Goal: Task Accomplishment & Management: Use online tool/utility

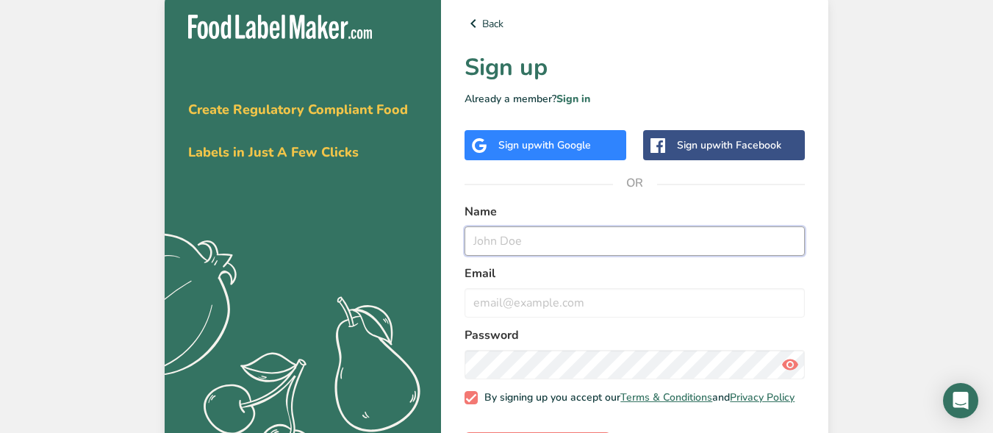
click at [588, 236] on input "text" at bounding box center [634, 240] width 340 height 29
type input "[PERSON_NAME]"
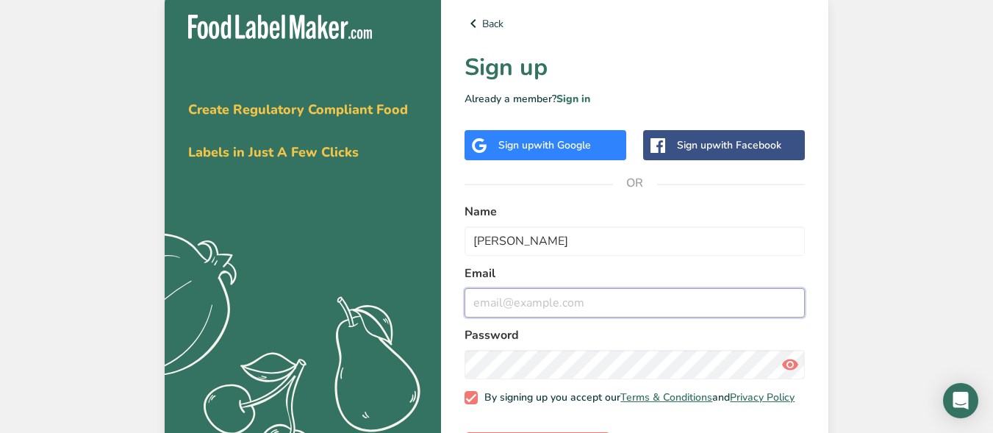
click at [523, 305] on input "email" at bounding box center [634, 302] width 340 height 29
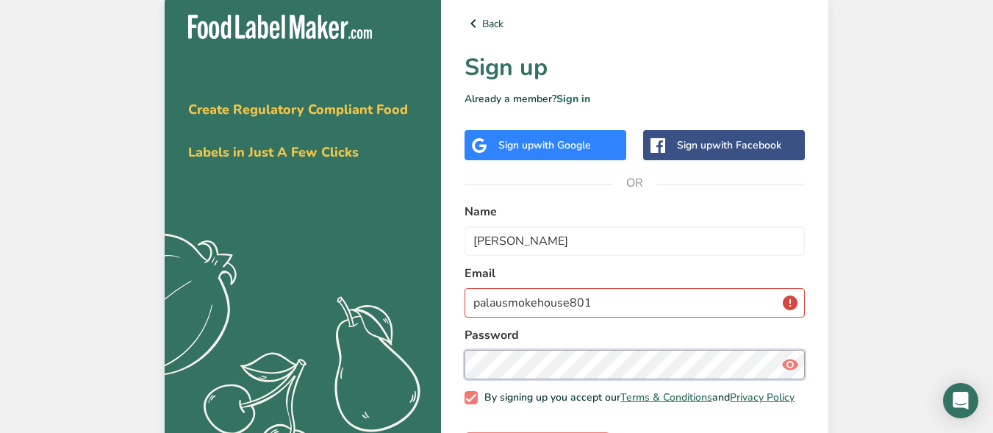
click at [536, 357] on div "Password" at bounding box center [634, 352] width 340 height 53
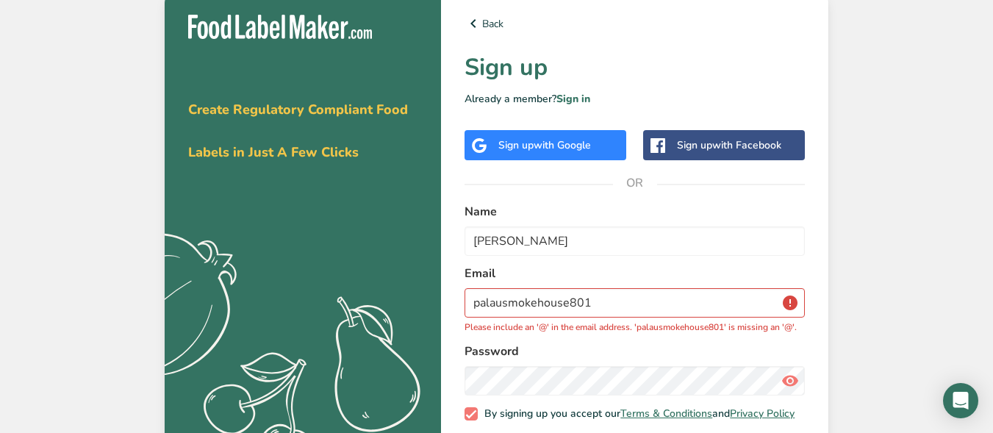
click at [926, 117] on div "Get your free trial [DATE] Create Regulatory Compliant Food Labels in Just A Fe…" at bounding box center [496, 246] width 993 height 492
click at [674, 301] on input "palausmokehouse801" at bounding box center [634, 302] width 340 height 29
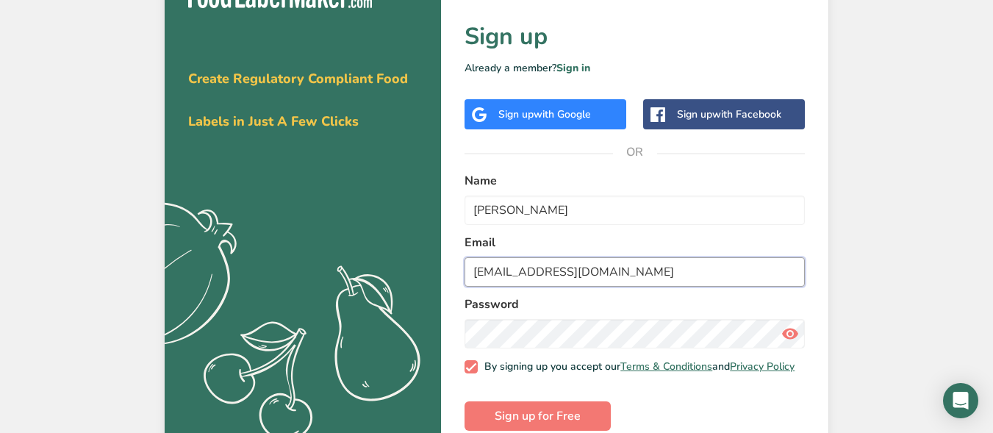
scroll to position [60, 0]
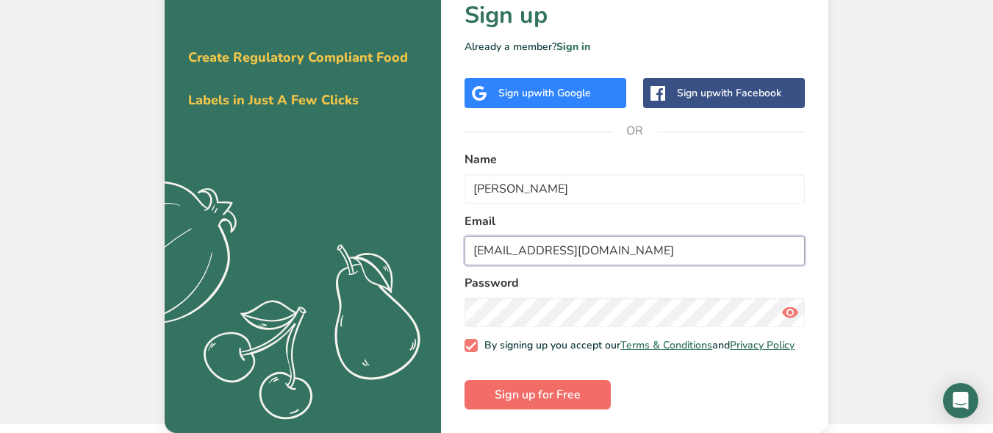
type input "[EMAIL_ADDRESS][DOMAIN_NAME]"
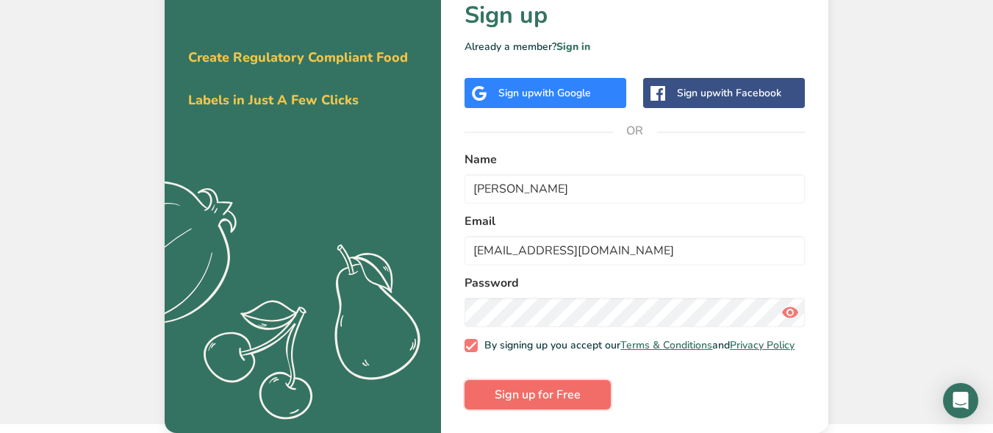
click at [595, 394] on button "Sign up for Free" at bounding box center [537, 394] width 146 height 29
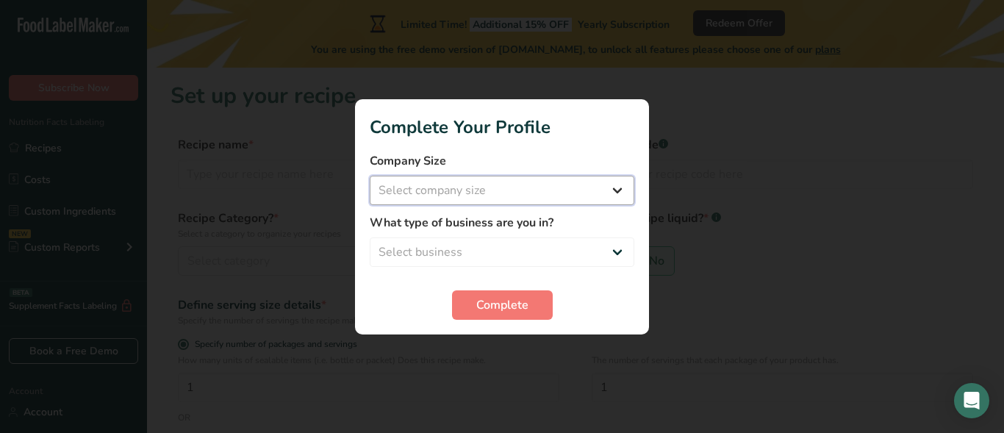
click at [481, 194] on select "Select company size Fewer than 10 Employees 10 to 50 Employees 51 to 500 Employ…" at bounding box center [502, 190] width 264 height 29
select select "1"
click at [370, 176] on select "Select company size Fewer than 10 Employees 10 to 50 Employees 51 to 500 Employ…" at bounding box center [502, 190] width 264 height 29
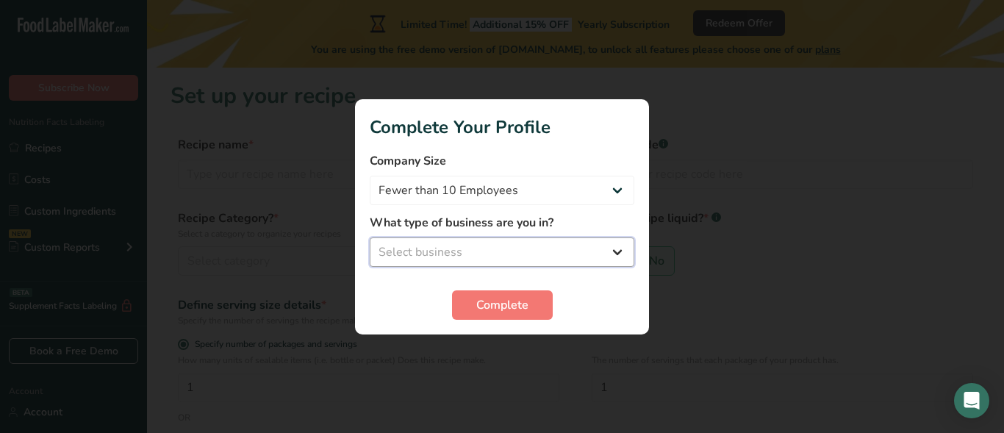
click at [480, 248] on select "Select business Packaged Food Manufacturer Restaurant & Cafe Bakery Meal Plans …" at bounding box center [502, 251] width 264 height 29
select select "1"
click at [370, 237] on select "Select business Packaged Food Manufacturer Restaurant & Cafe Bakery Meal Plans …" at bounding box center [502, 251] width 264 height 29
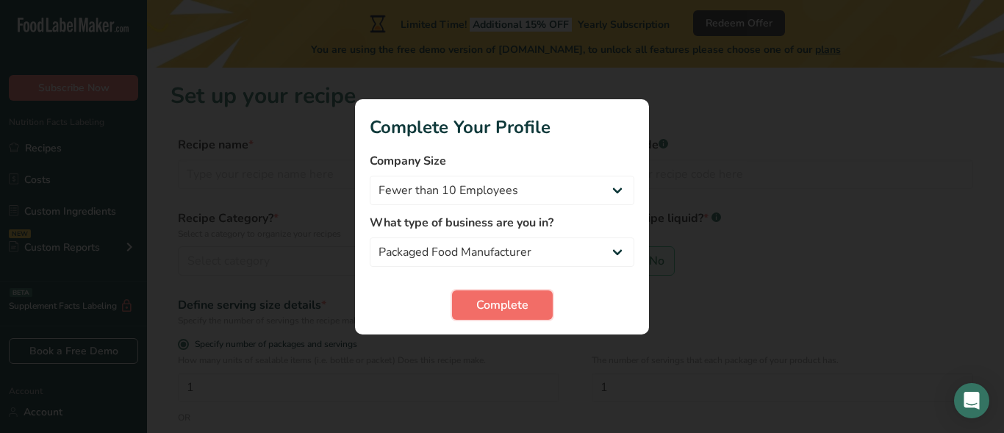
click at [492, 300] on span "Complete" at bounding box center [502, 305] width 52 height 18
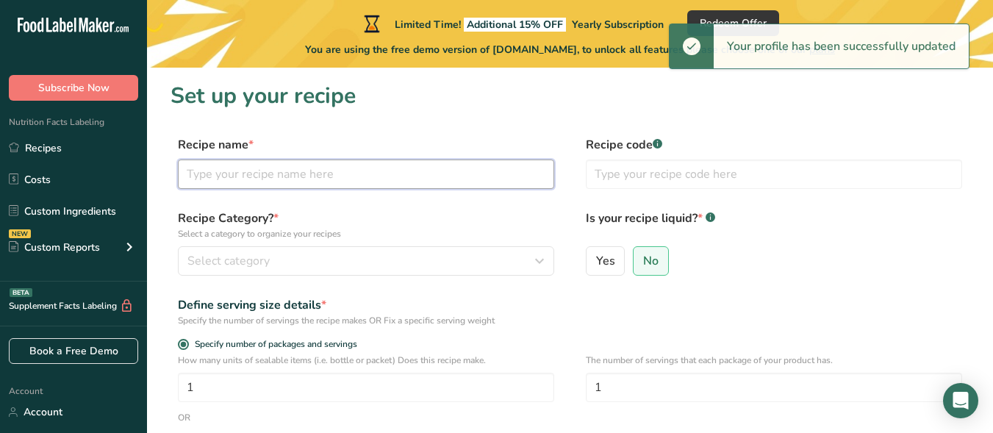
click at [397, 179] on input "text" at bounding box center [366, 173] width 376 height 29
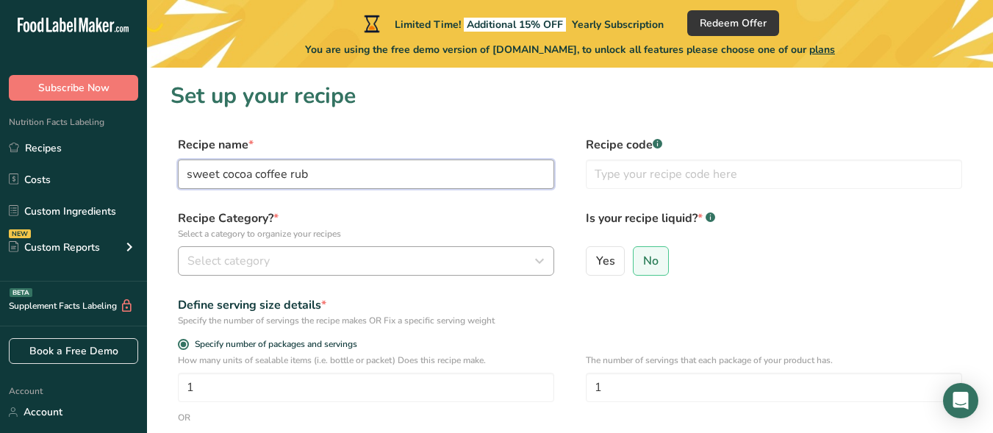
type input "sweet cocoa coffee rub"
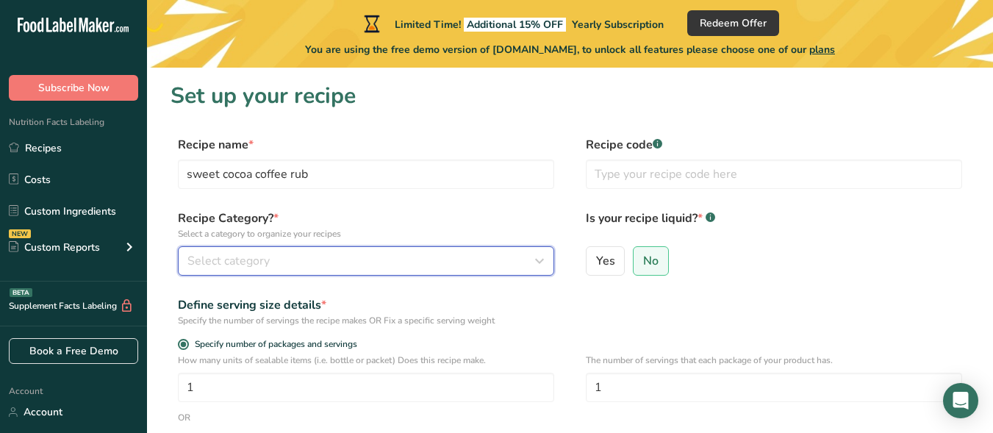
click at [347, 253] on div "Select category" at bounding box center [361, 261] width 348 height 18
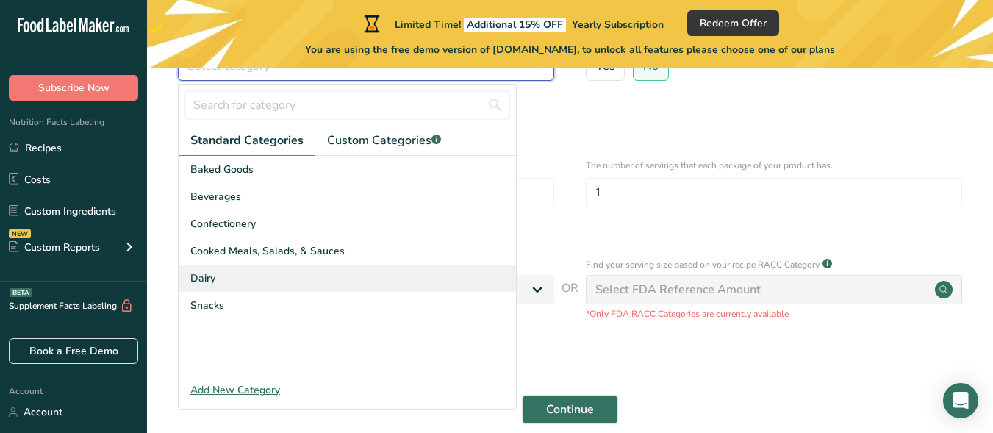
scroll to position [220, 0]
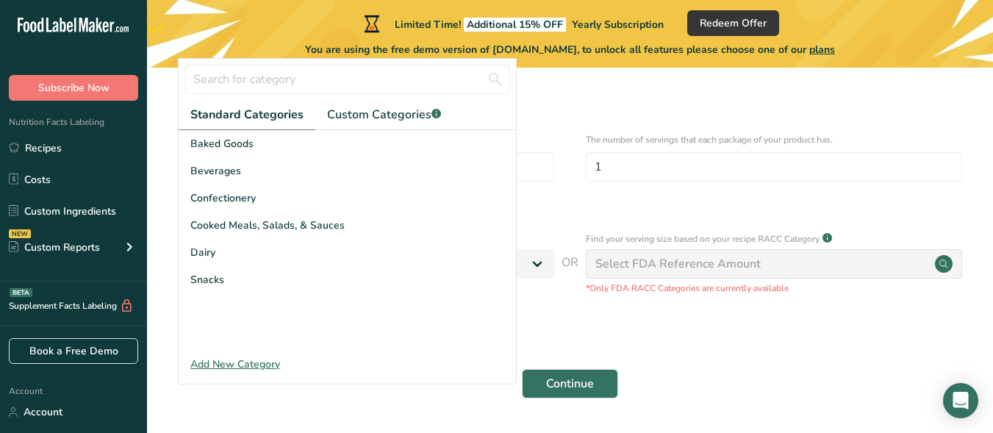
click at [256, 359] on div "Add New Category" at bounding box center [347, 363] width 337 height 15
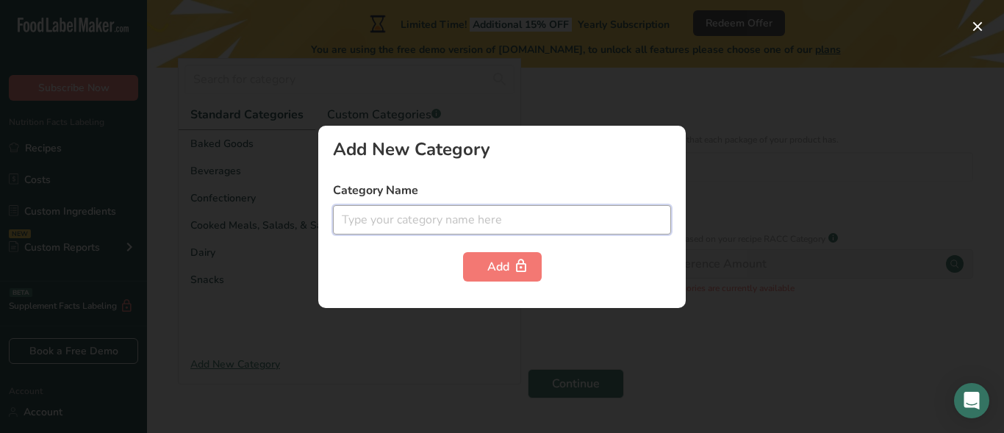
click at [370, 212] on input "text" at bounding box center [502, 219] width 338 height 29
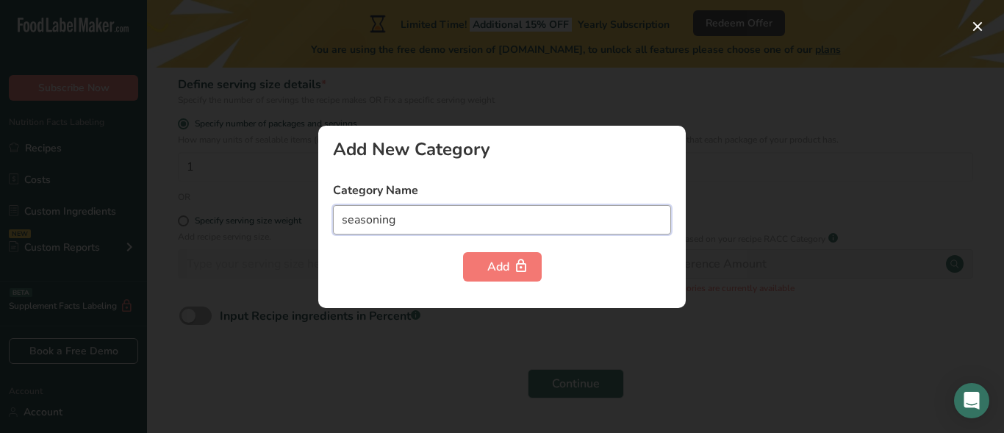
type input "seasoning"
click at [671, 128] on div "Add New Category Category Name seasoning Add" at bounding box center [501, 217] width 367 height 182
click at [972, 24] on button "button" at bounding box center [977, 27] width 24 height 24
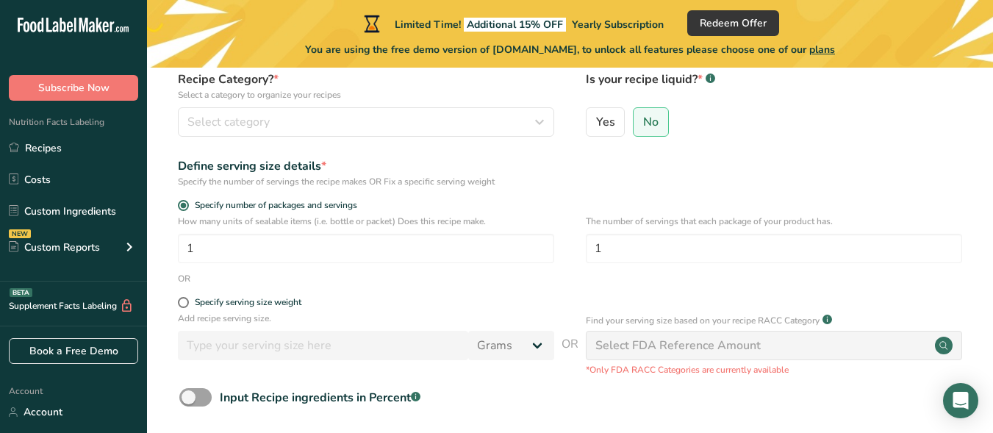
scroll to position [0, 0]
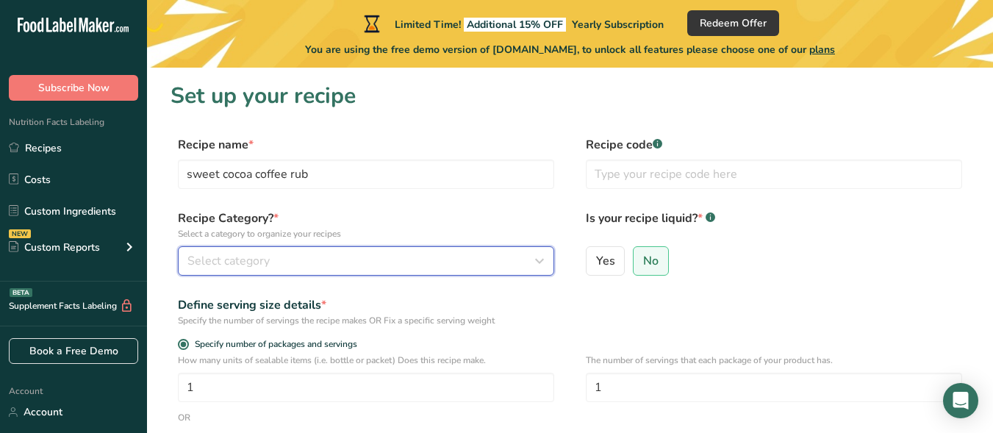
click at [522, 270] on button "Select category" at bounding box center [366, 260] width 376 height 29
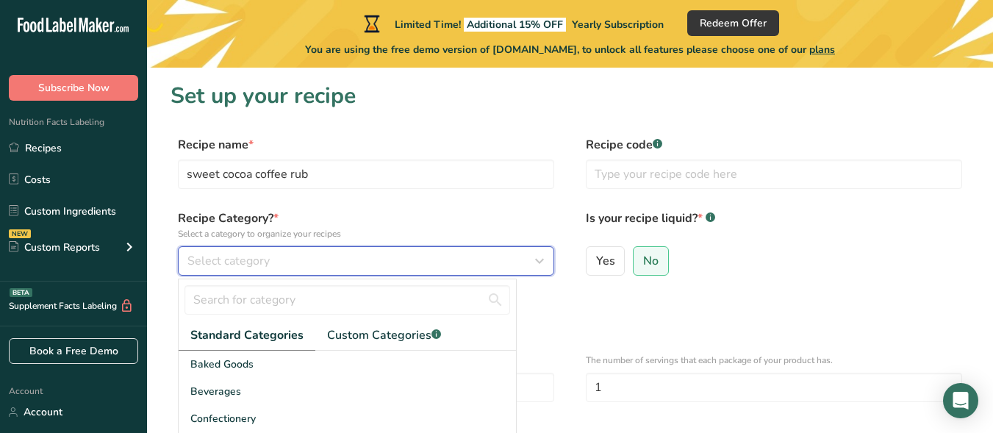
click at [489, 267] on div "Select category" at bounding box center [361, 261] width 348 height 18
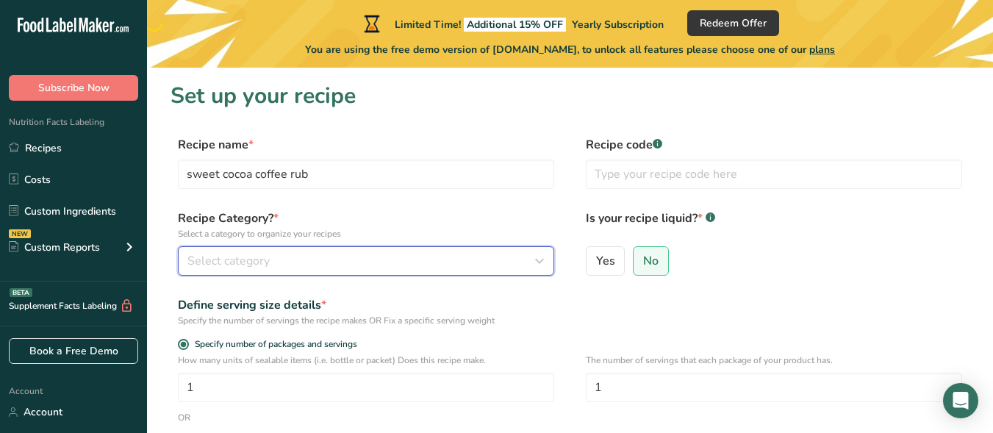
click at [461, 259] on div "Select category" at bounding box center [361, 261] width 348 height 18
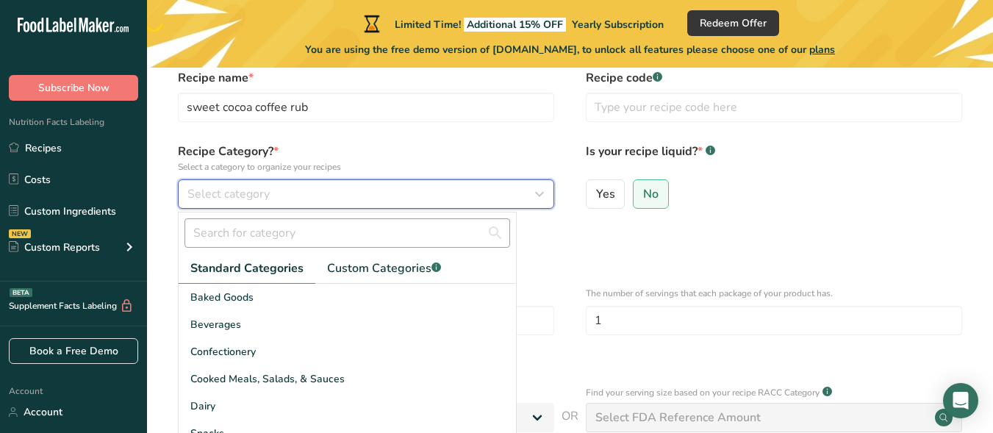
scroll to position [220, 0]
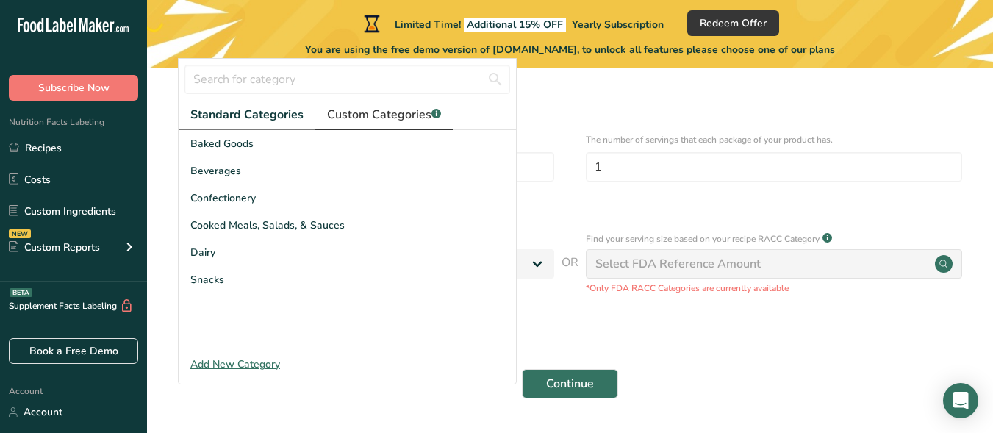
click at [402, 116] on span "Custom Categories .a-a{fill:#347362;}.b-a{fill:#fff;}" at bounding box center [384, 115] width 114 height 18
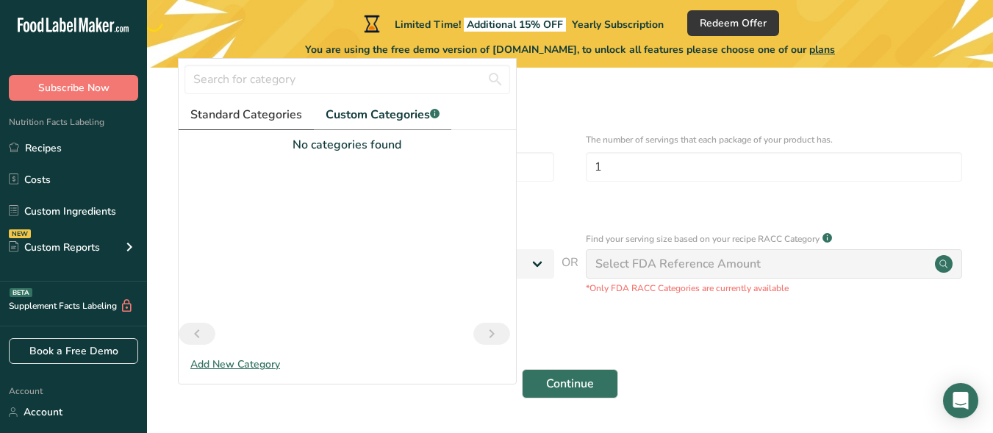
click at [230, 109] on span "Standard Categories" at bounding box center [246, 115] width 112 height 18
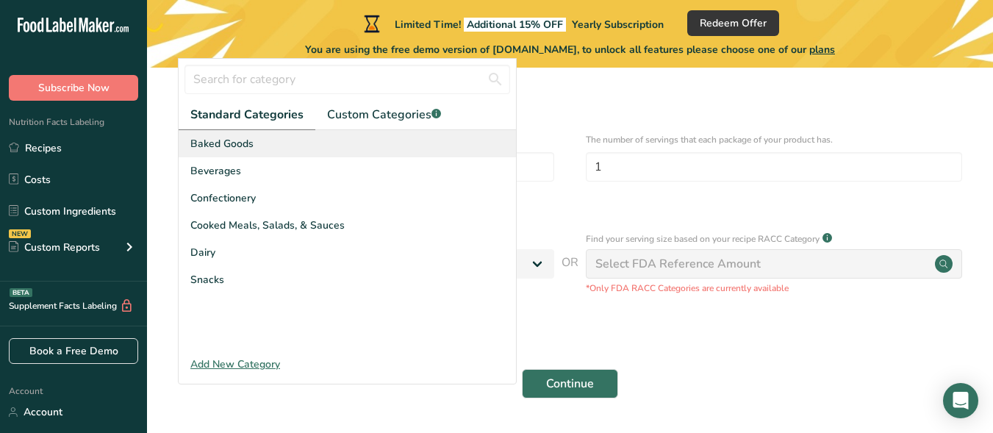
click at [231, 143] on span "Baked Goods" at bounding box center [221, 143] width 63 height 15
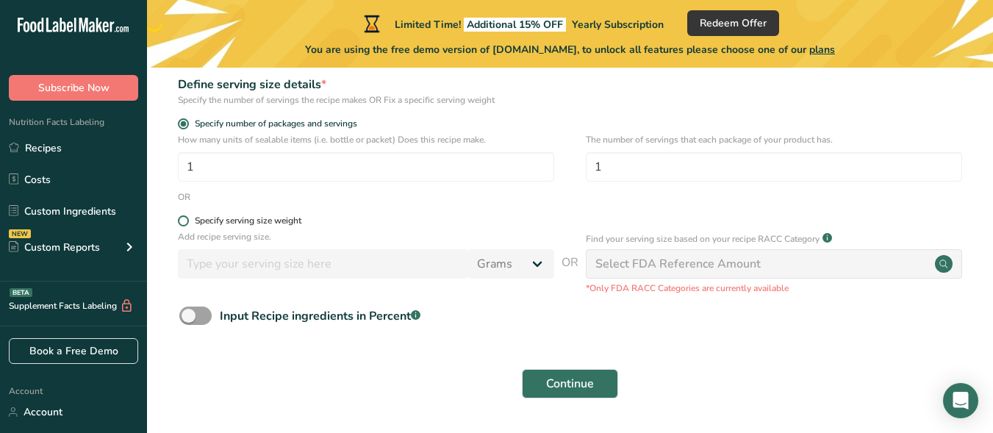
click at [183, 220] on span at bounding box center [183, 220] width 11 height 11
click at [183, 220] on input "Specify serving size weight" at bounding box center [183, 221] width 10 height 10
radio input "true"
radio input "false"
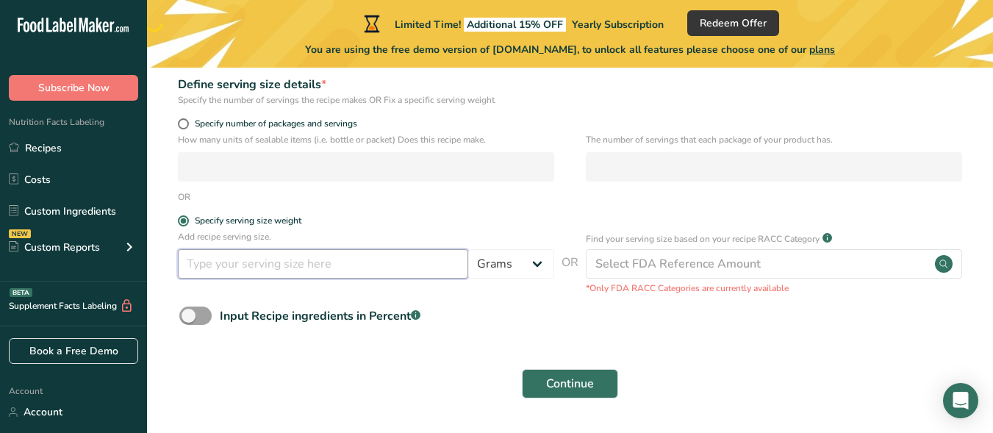
click at [255, 273] on input "number" at bounding box center [323, 263] width 290 height 29
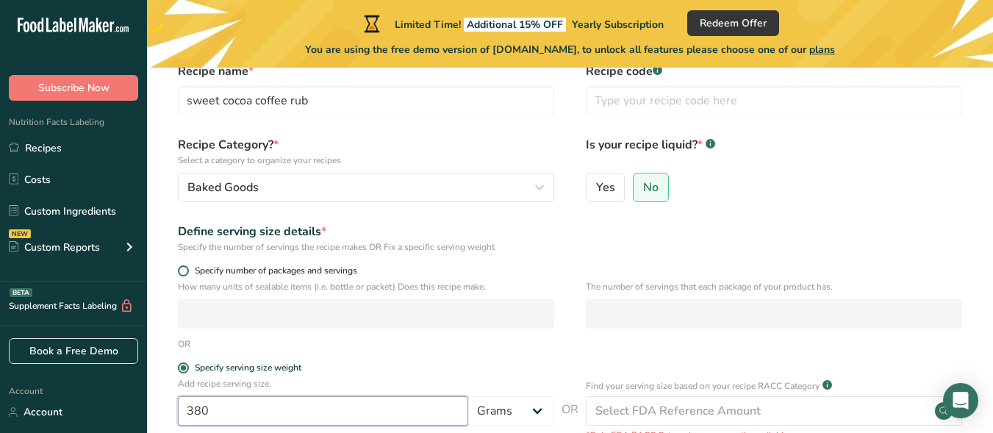
type input "380"
click at [184, 270] on span at bounding box center [183, 270] width 11 height 11
click at [184, 270] on input "Specify number of packages and servings" at bounding box center [183, 271] width 10 height 10
radio input "true"
radio input "false"
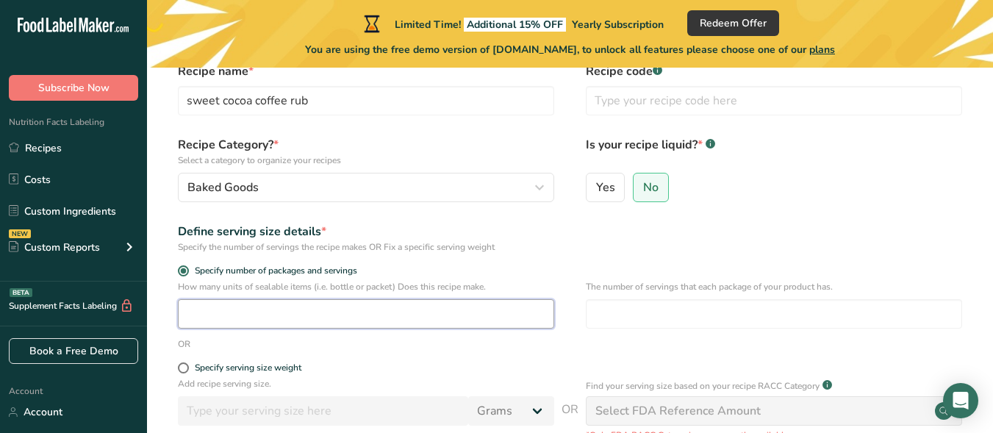
click at [431, 313] on input "number" at bounding box center [366, 313] width 376 height 29
type input "380"
click at [625, 311] on input "number" at bounding box center [774, 313] width 376 height 29
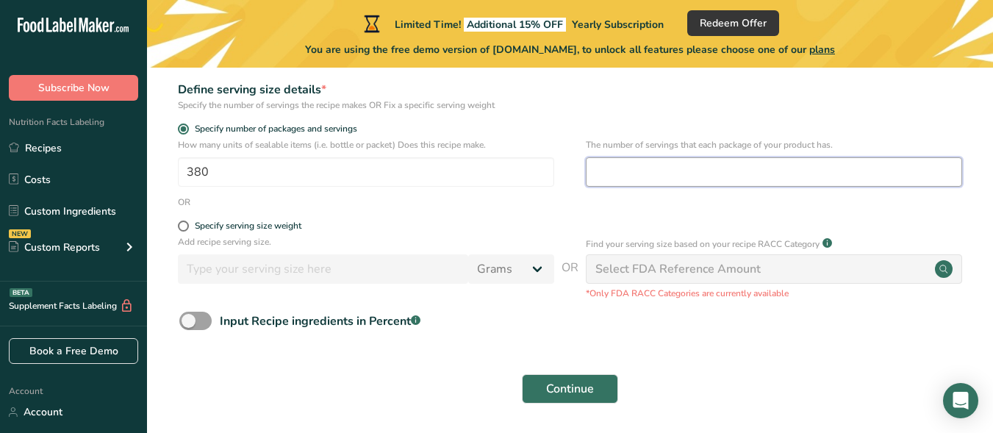
scroll to position [220, 0]
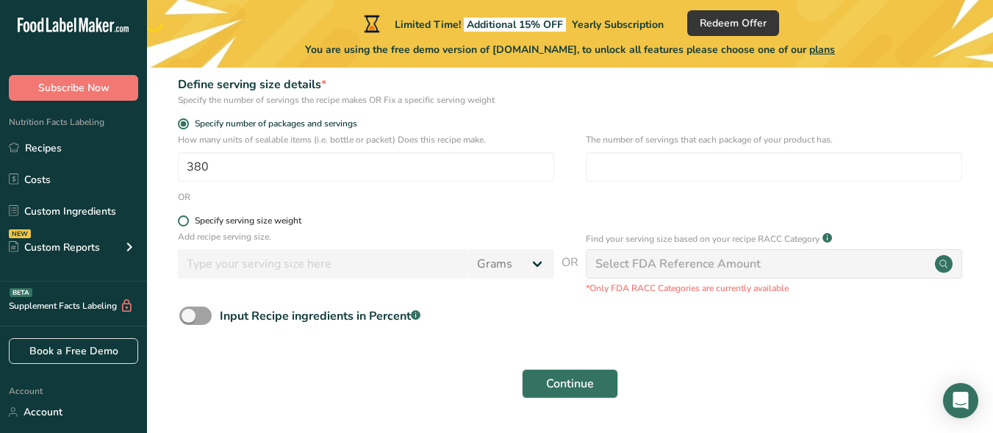
click at [183, 225] on span at bounding box center [183, 220] width 11 height 11
click at [183, 225] on input "Specify serving size weight" at bounding box center [183, 221] width 10 height 10
radio input "true"
radio input "false"
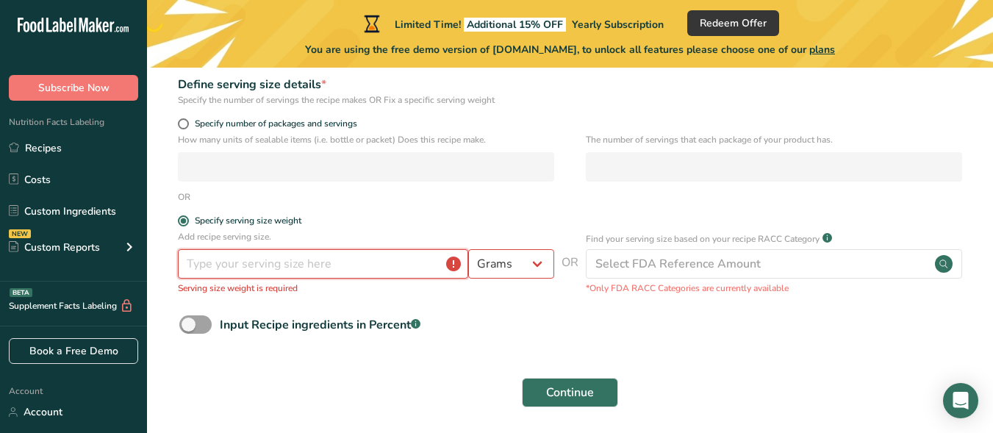
click at [366, 262] on input "number" at bounding box center [323, 263] width 290 height 29
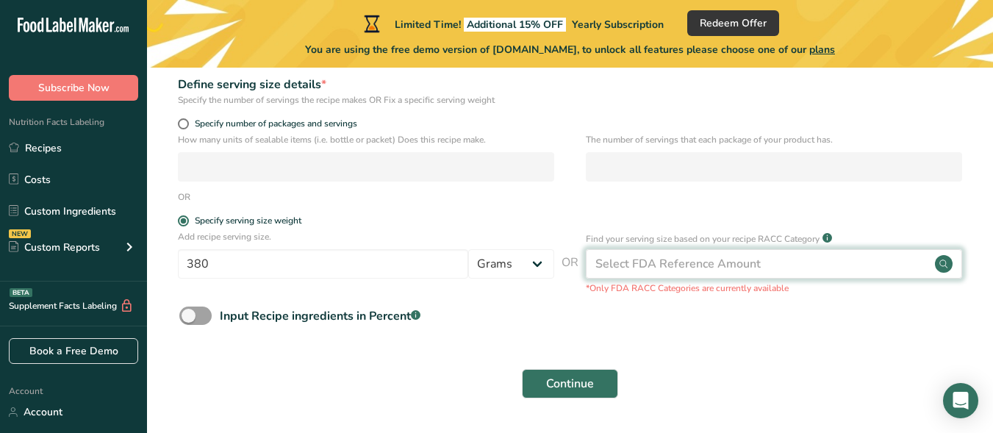
click at [725, 261] on div "Select FDA Reference Amount" at bounding box center [677, 264] width 165 height 18
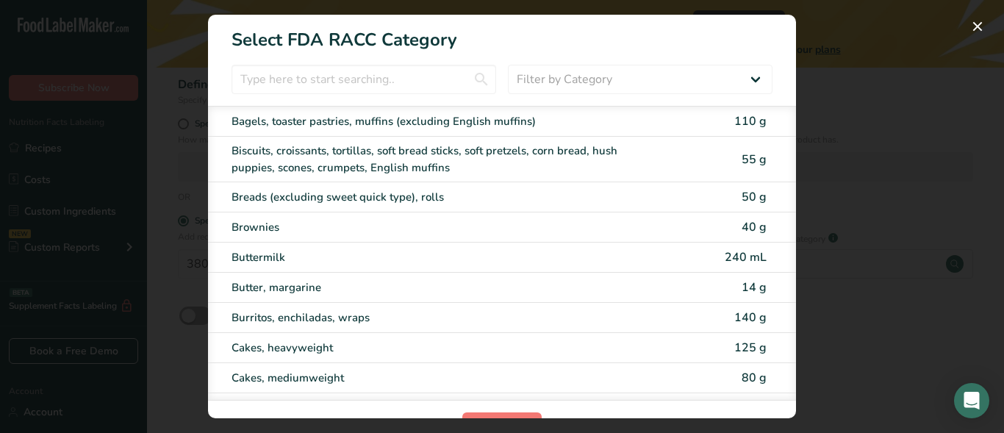
click at [724, 264] on span "240 mL" at bounding box center [745, 257] width 42 height 16
type input "240"
select select "17"
select select "22"
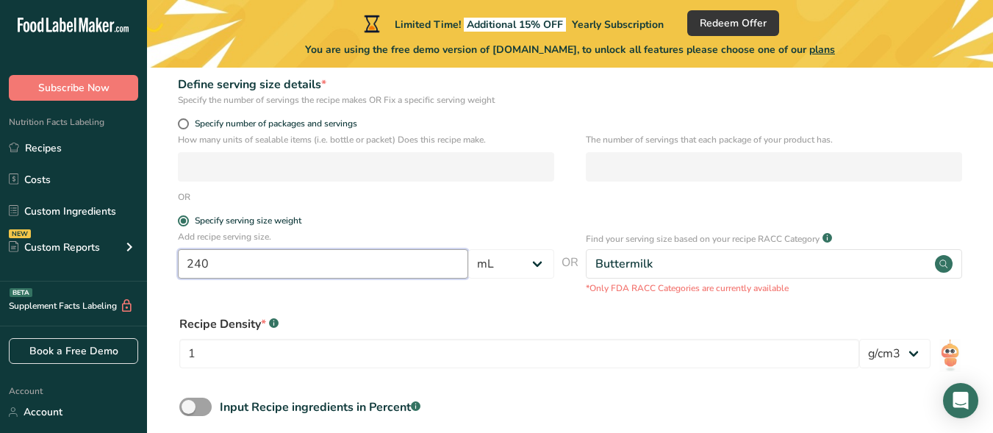
click at [423, 266] on input "240" at bounding box center [323, 263] width 290 height 29
type input "2"
type input "380"
click at [537, 262] on select "Grams kg mg mcg lb oz l mL fl oz tbsp tsp cup qt gallon" at bounding box center [511, 263] width 86 height 29
select select "0"
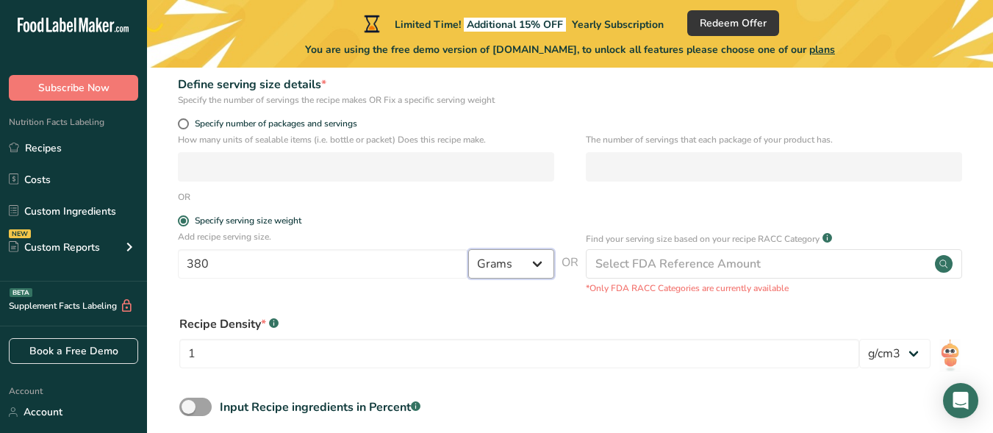
click at [468, 249] on select "Grams kg mg mcg lb oz l mL fl oz tbsp tsp cup qt gallon" at bounding box center [511, 263] width 86 height 29
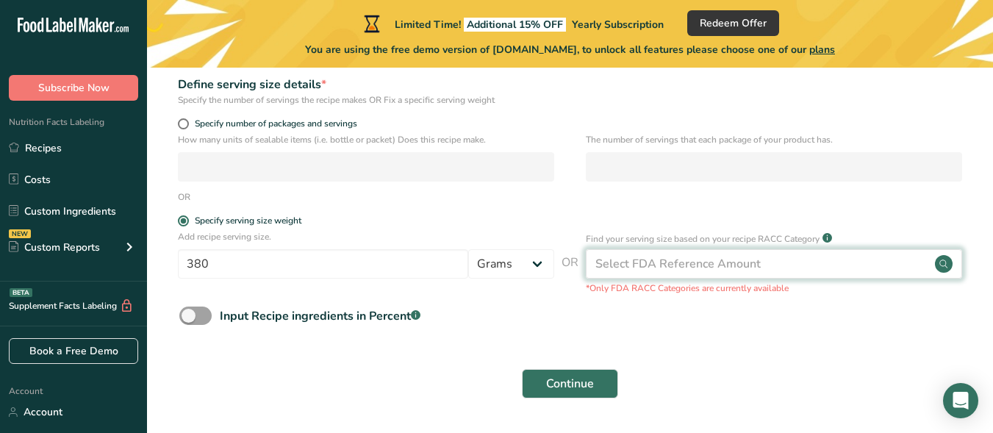
click at [769, 265] on div "Select FDA Reference Amount" at bounding box center [774, 263] width 376 height 29
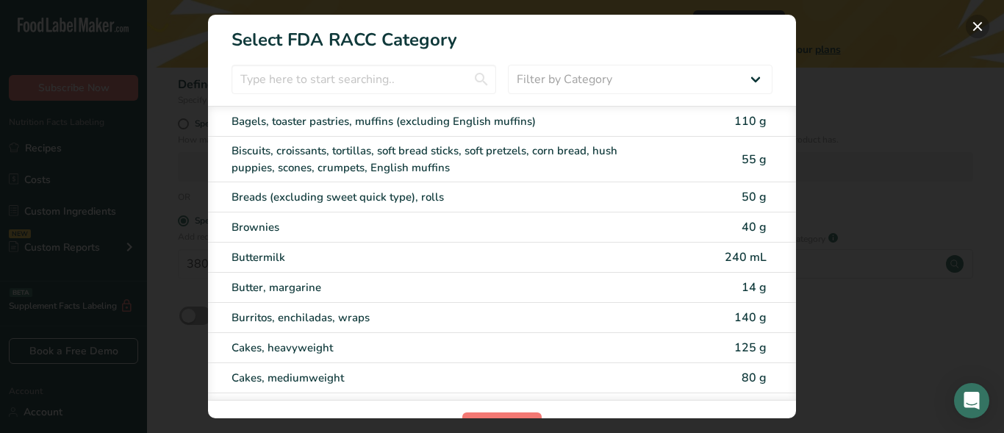
click at [976, 23] on button "RACC Category Selection Modal" at bounding box center [977, 27] width 24 height 24
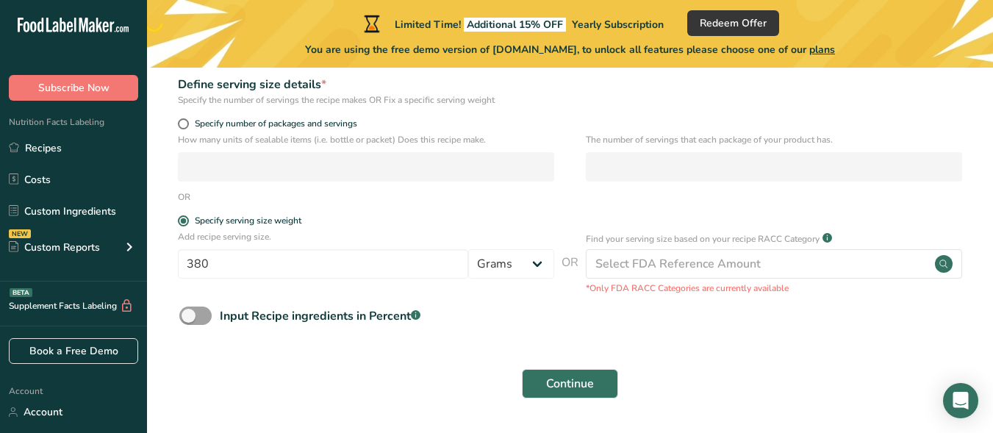
scroll to position [265, 0]
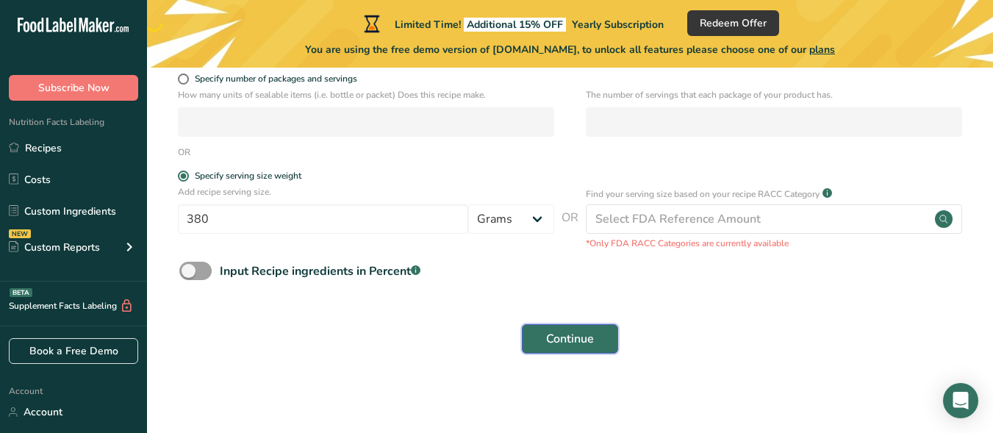
click at [522, 332] on button "Continue" at bounding box center [570, 338] width 96 height 29
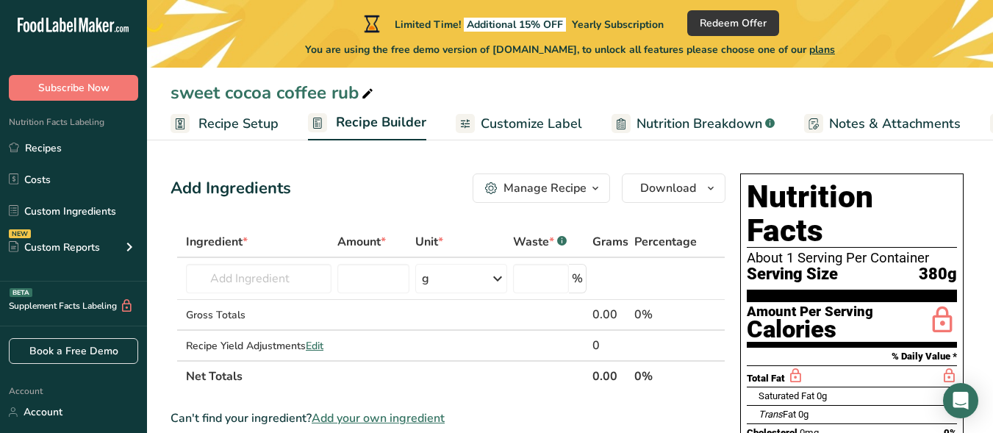
scroll to position [73, 0]
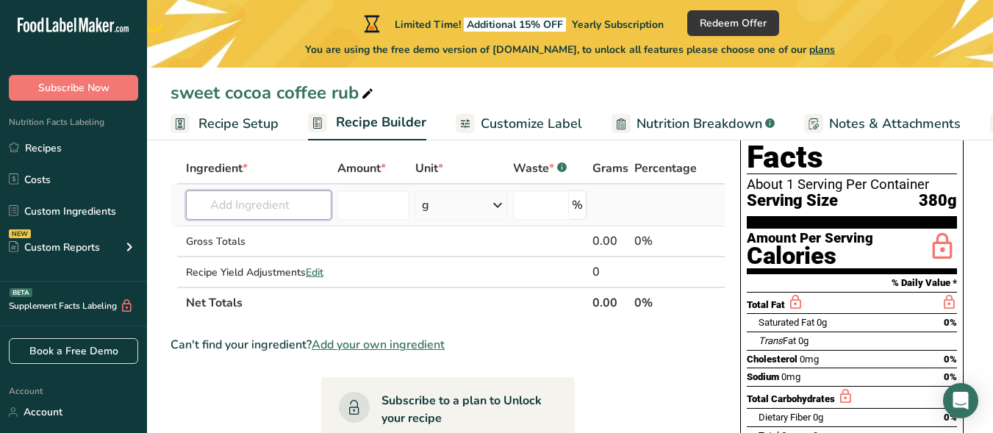
click at [234, 198] on input "text" at bounding box center [258, 204] width 145 height 29
type input "turbinado"
click at [279, 228] on p "19908 Sugar, turbinado" at bounding box center [259, 234] width 122 height 15
type input "Sugar, turbinado"
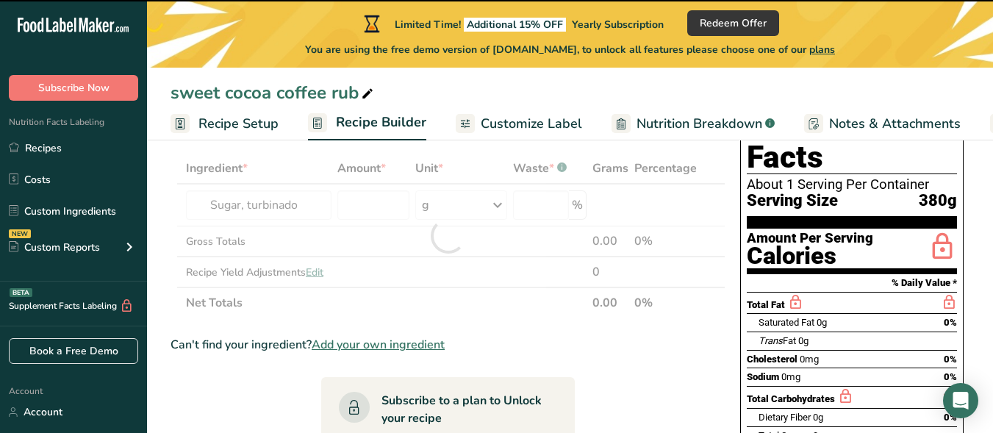
type input "0"
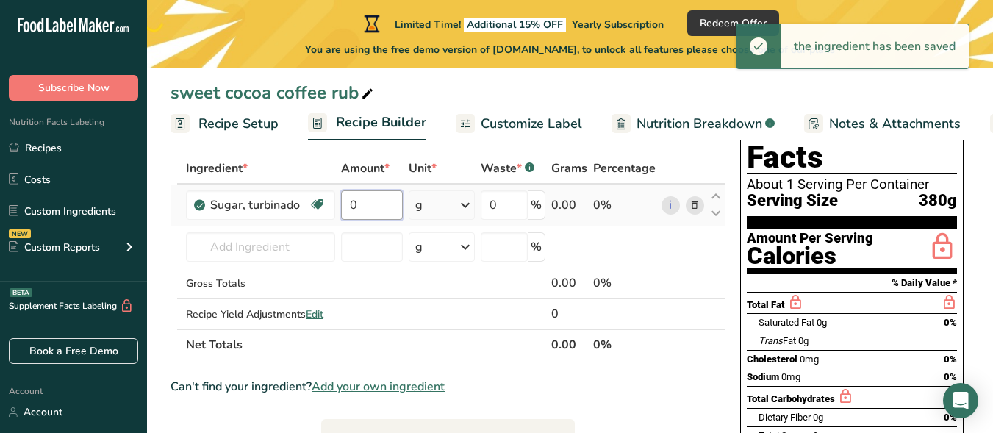
click at [381, 207] on input "0" at bounding box center [372, 204] width 62 height 29
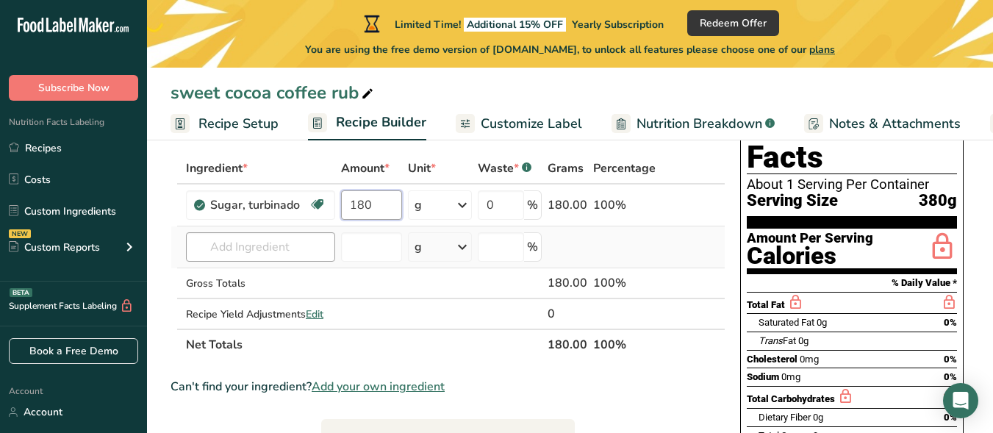
type input "180"
click at [267, 248] on div "Ingredient * Amount * Unit * Waste * .a-a{fill:#347362;}.b-a{fill:#fff;} Grams …" at bounding box center [447, 256] width 555 height 207
type input "kosher salt"
click at [367, 251] on input "number" at bounding box center [371, 246] width 61 height 29
type input "44"
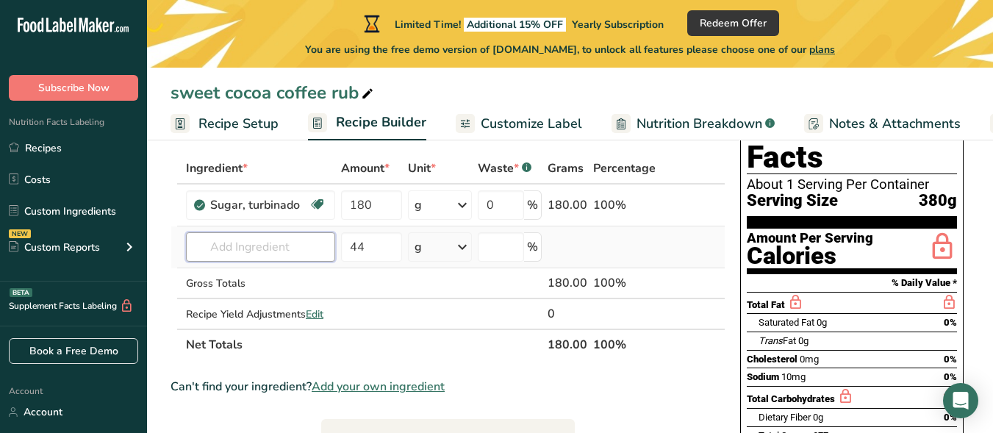
click at [291, 251] on input "text" at bounding box center [260, 246] width 149 height 29
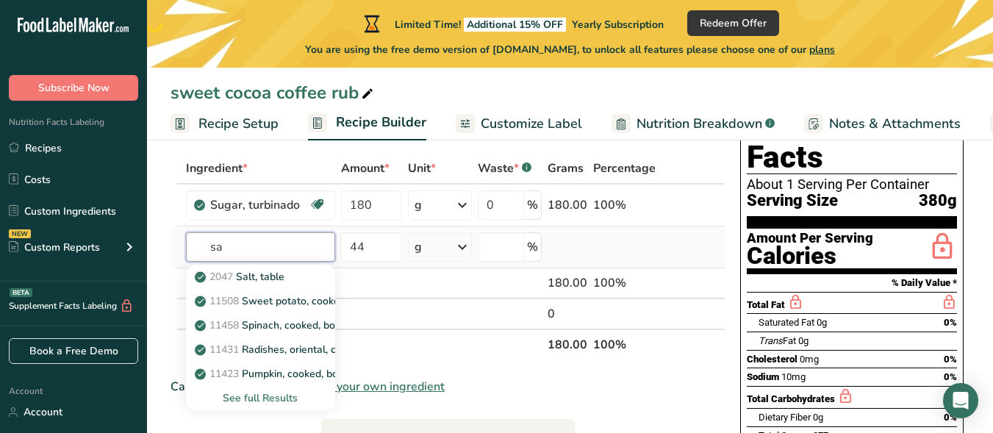
type input "s"
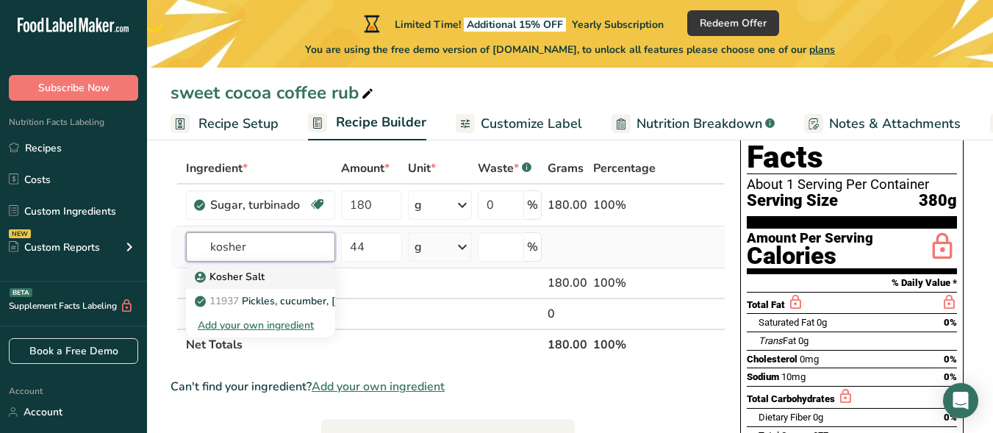
type input "kosher"
click at [251, 278] on p "Kosher Salt" at bounding box center [231, 276] width 67 height 15
type input "Kosher Salt"
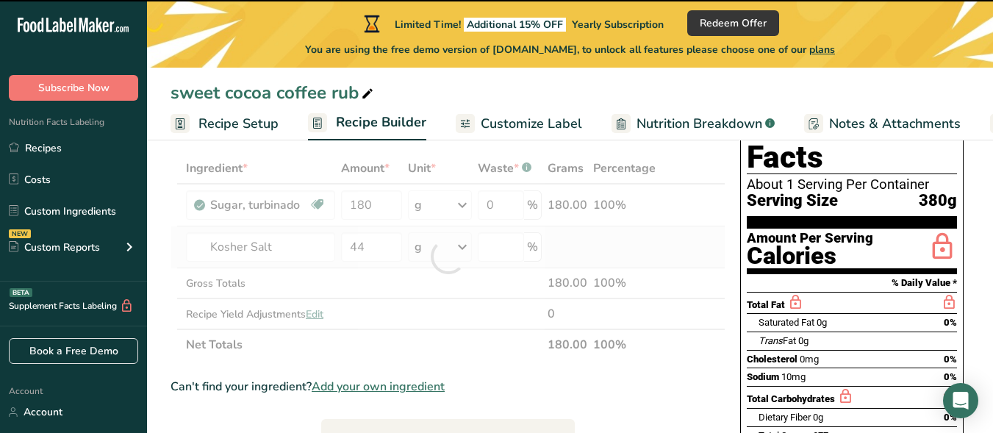
type input "0"
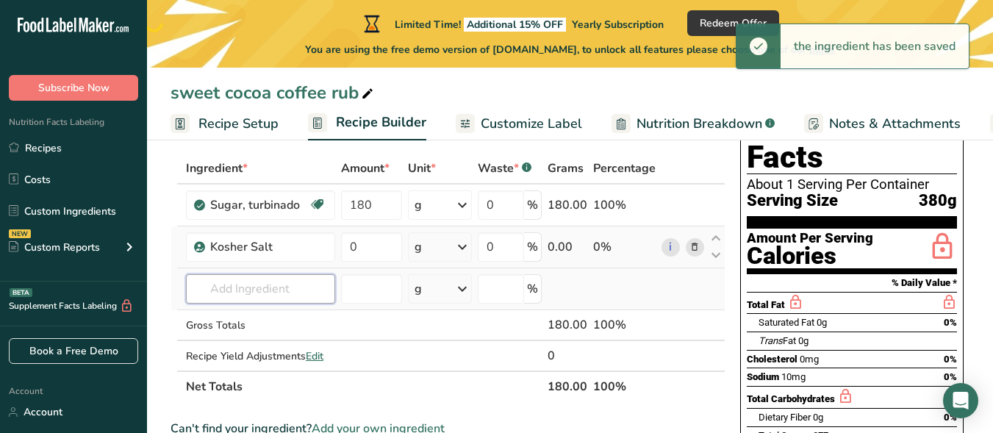
click at [263, 291] on input "text" at bounding box center [260, 288] width 149 height 29
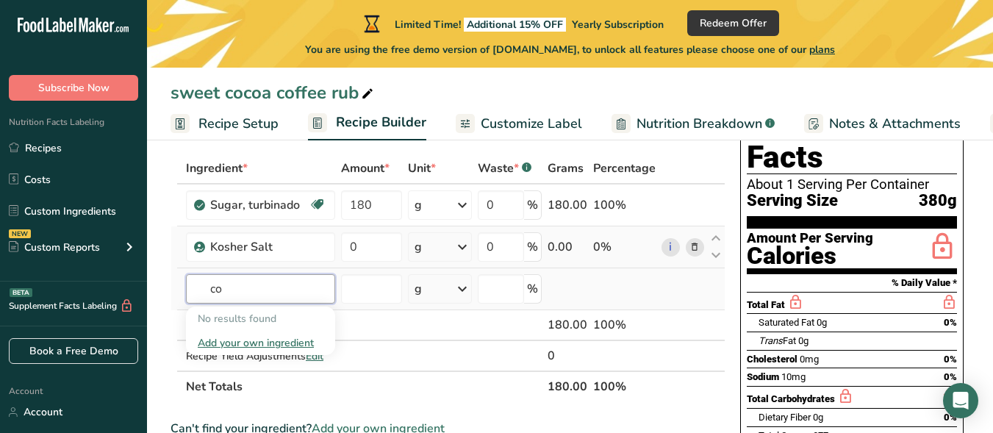
type input "c"
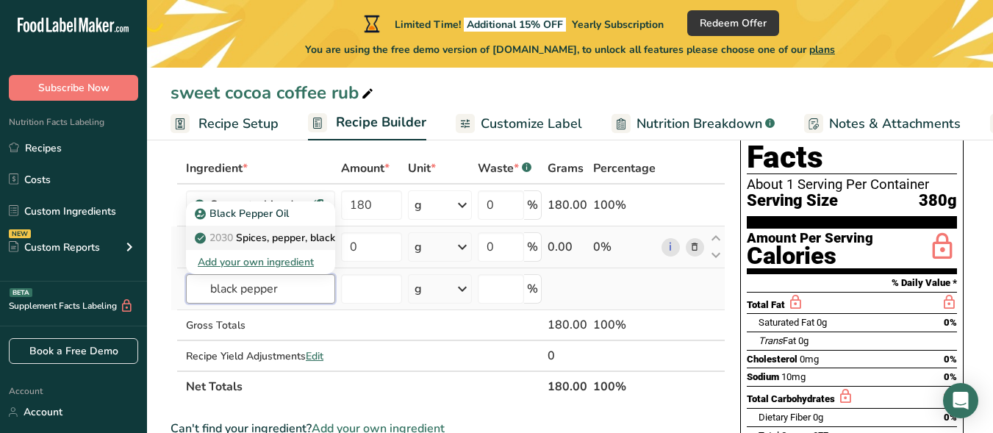
type input "black pepper"
click at [276, 237] on p "2030 Spices, pepper, black" at bounding box center [266, 237] width 137 height 15
type input "Spices, pepper, black"
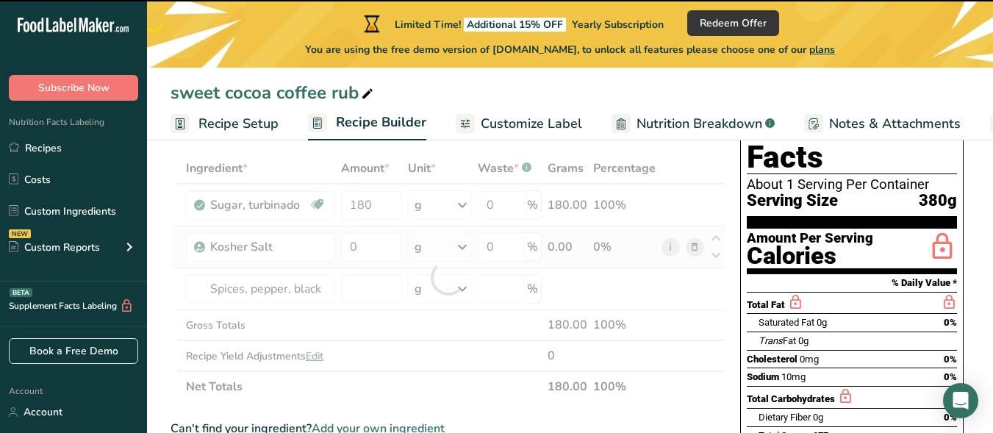
type input "0"
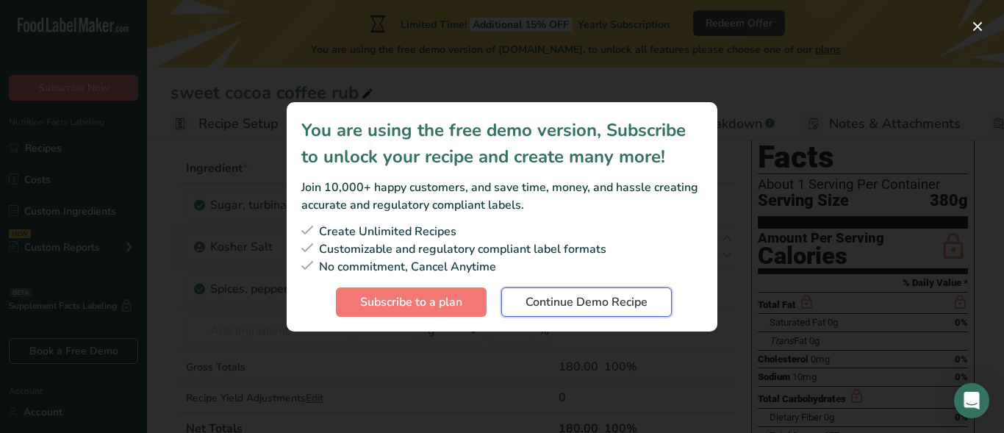
click at [588, 300] on span "Continue Demo Recipe" at bounding box center [586, 302] width 122 height 18
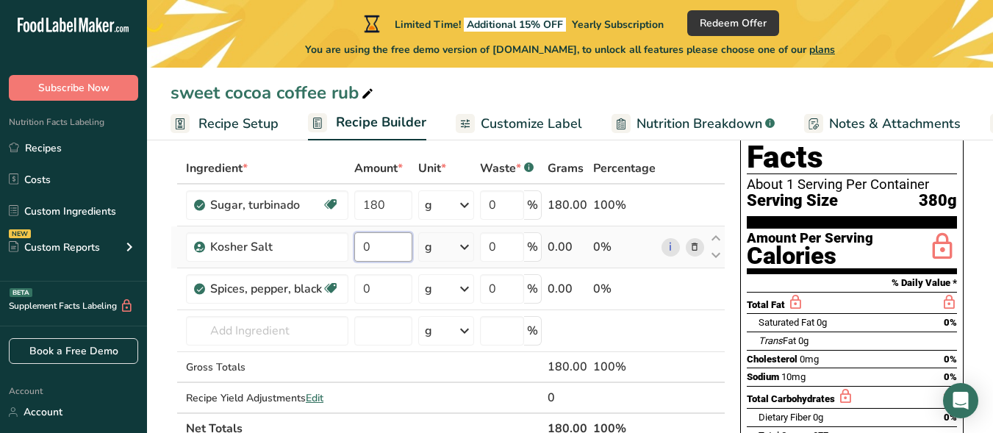
click at [382, 256] on input "0" at bounding box center [383, 246] width 58 height 29
type input "44"
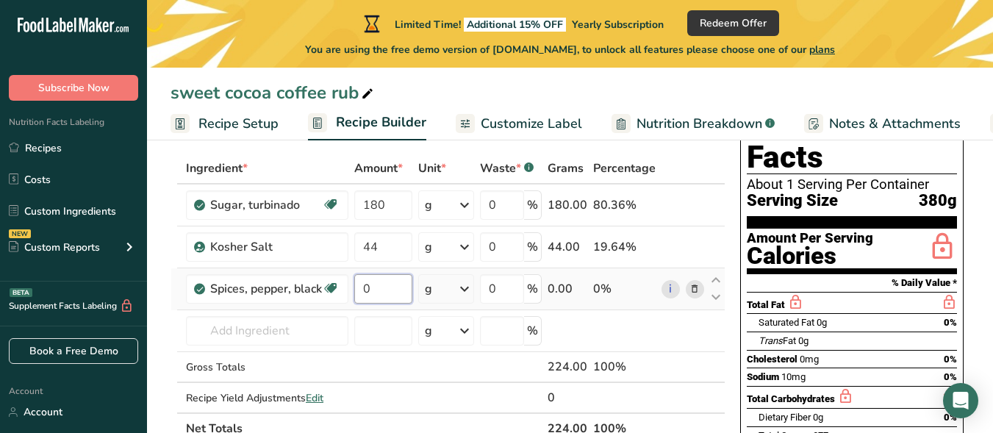
click at [384, 293] on div "Ingredient * Amount * Unit * Waste * .a-a{fill:#347362;}.b-a{fill:#fff;} Grams …" at bounding box center [447, 298] width 555 height 291
type input "20"
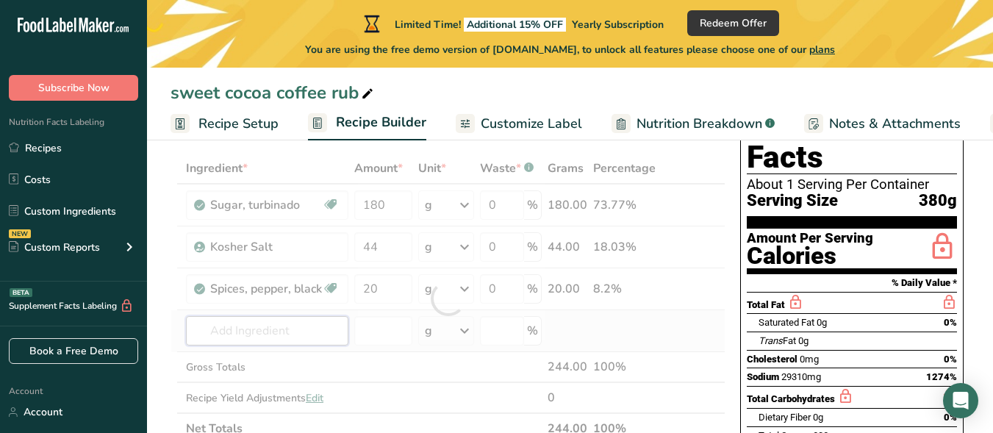
click at [197, 327] on div "Ingredient * Amount * Unit * Waste * .a-a{fill:#347362;}.b-a{fill:#fff;} Grams …" at bounding box center [447, 298] width 555 height 291
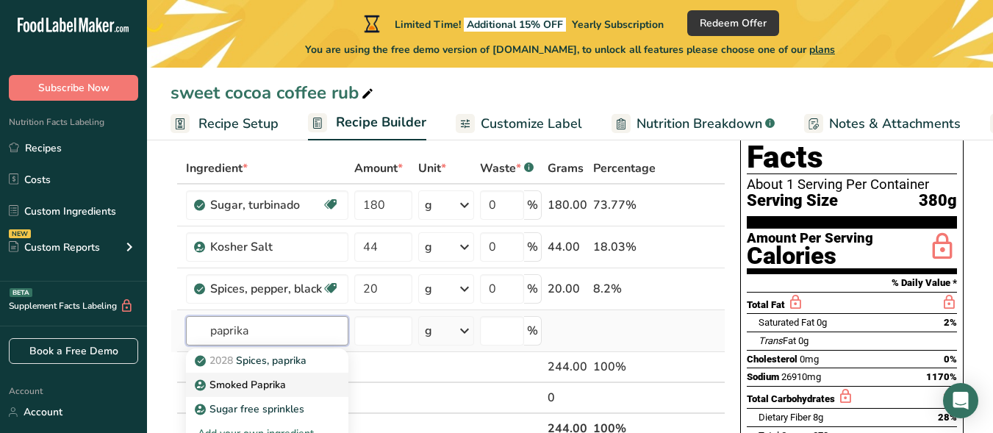
type input "paprika"
click at [237, 388] on p "Smoked Paprika" at bounding box center [242, 384] width 88 height 15
type input "Smoked Paprika"
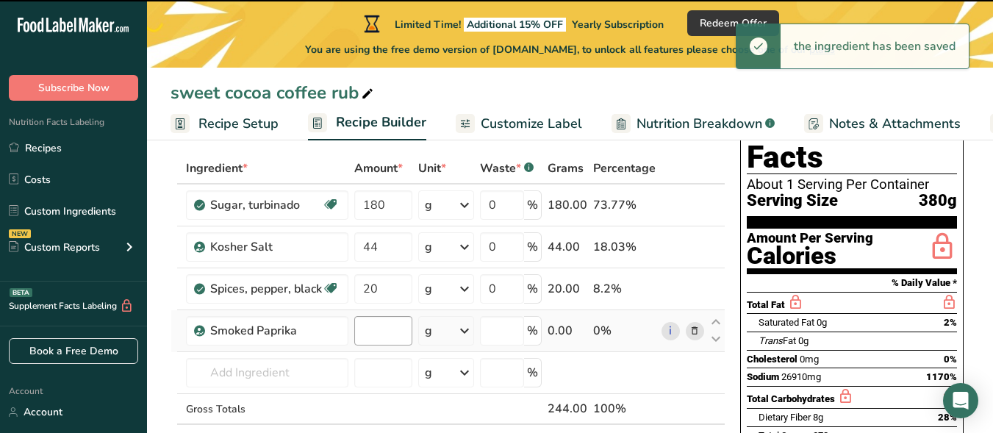
type input "0"
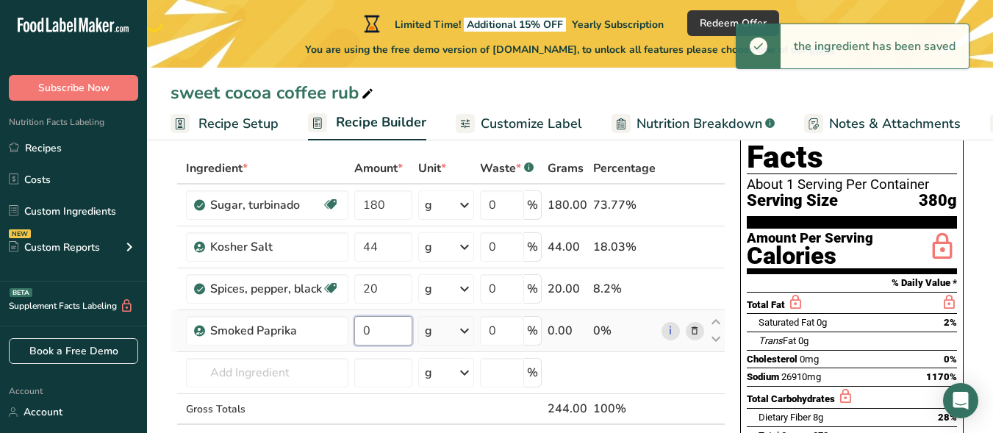
click at [397, 340] on input "0" at bounding box center [383, 330] width 58 height 29
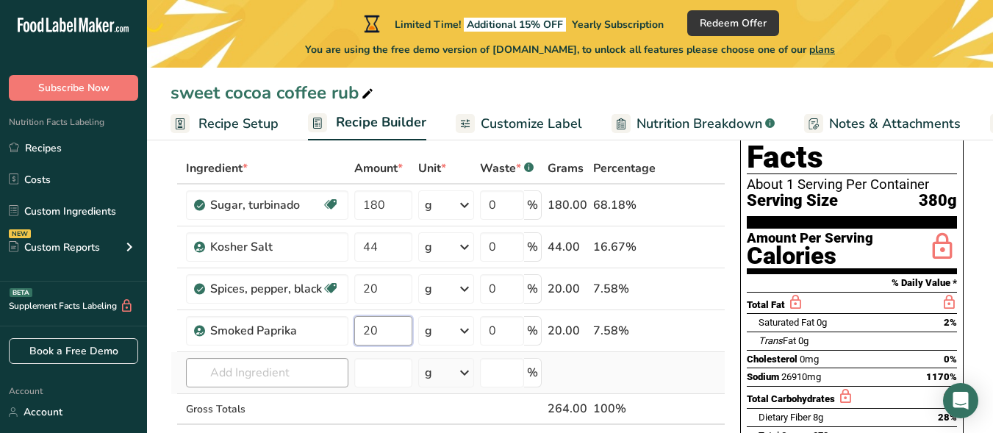
type input "20"
click at [276, 370] on div "Ingredient * Amount * Unit * Waste * .a-a{fill:#347362;}.b-a{fill:#fff;} Grams …" at bounding box center [447, 319] width 555 height 333
type input "c"
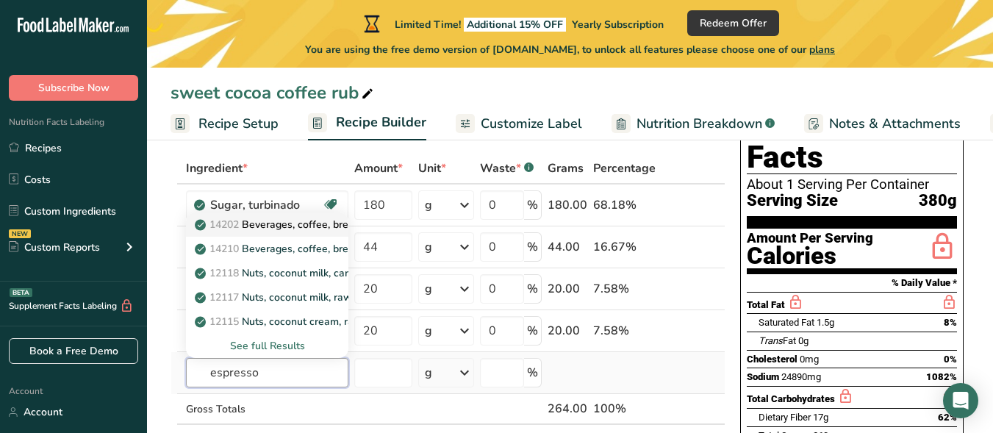
type input "espresso"
click at [275, 221] on p "14202 Beverages, coffee, brewed, espresso, restaurant-prepared, decaffeinated" at bounding box center [393, 224] width 391 height 15
type input "Beverages, coffee, brewed, espresso, restaurant-prepared, decaffeinated"
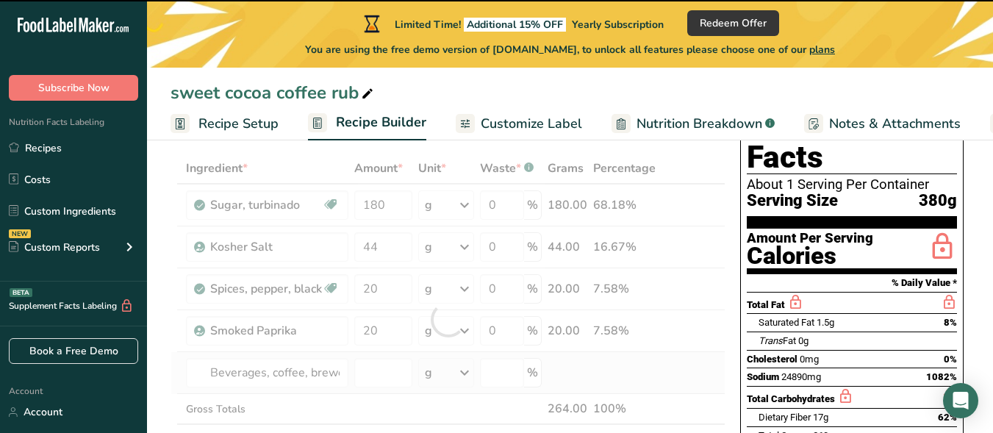
type input "0"
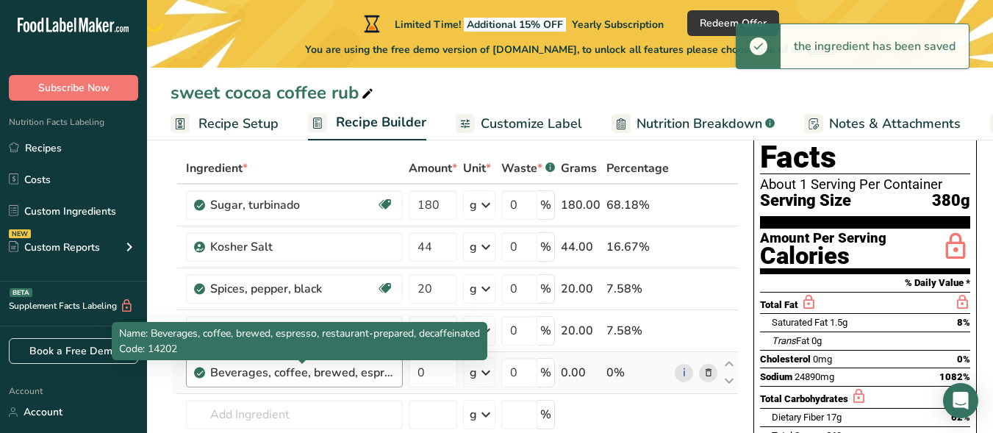
click at [361, 367] on div "Beverages, coffee, brewed, espresso, restaurant-prepared, decaffeinated" at bounding box center [302, 373] width 184 height 18
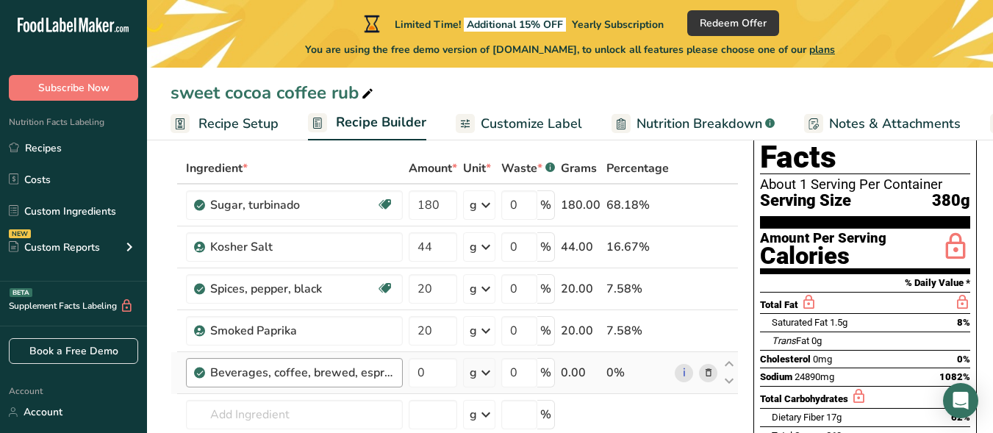
click at [352, 374] on div "Beverages, coffee, brewed, espresso, restaurant-prepared, decaffeinated" at bounding box center [302, 373] width 184 height 18
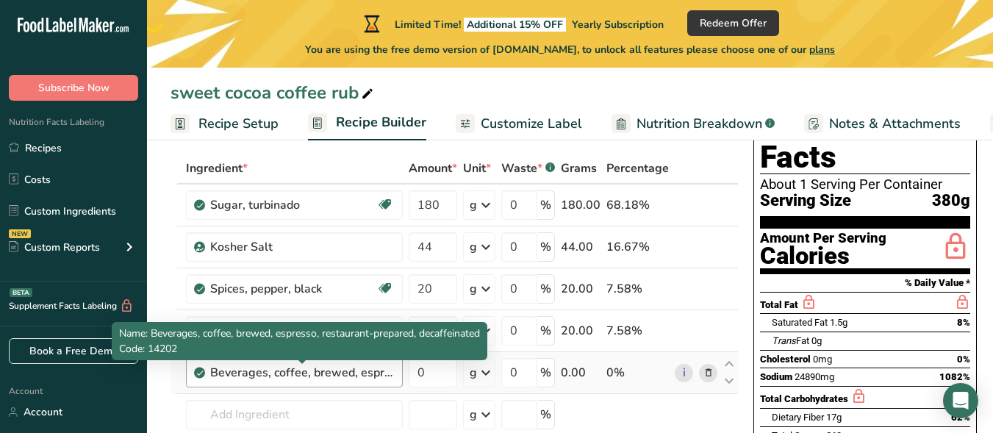
click at [379, 377] on div "Beverages, coffee, brewed, espresso, restaurant-prepared, decaffeinated" at bounding box center [302, 373] width 184 height 18
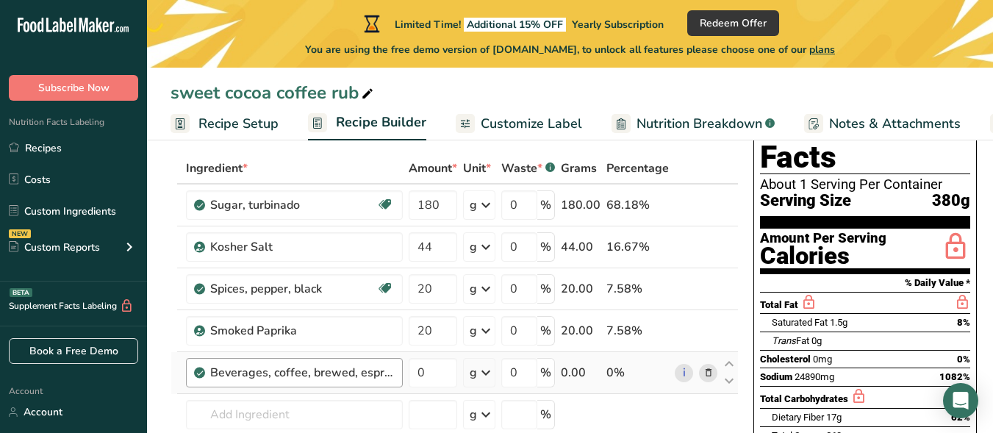
click at [379, 377] on div "Beverages, coffee, brewed, espresso, restaurant-prepared, decaffeinated" at bounding box center [302, 373] width 184 height 18
click at [707, 375] on icon at bounding box center [708, 372] width 10 height 15
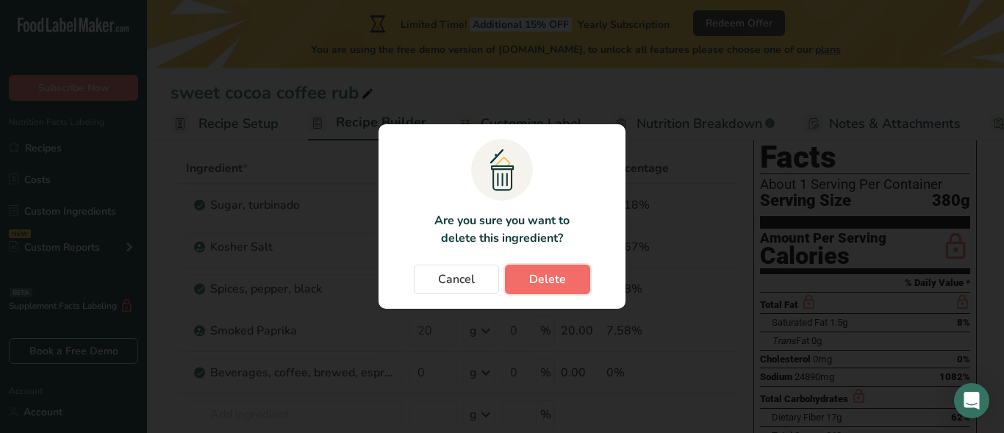
click at [542, 271] on span "Delete" at bounding box center [547, 279] width 37 height 18
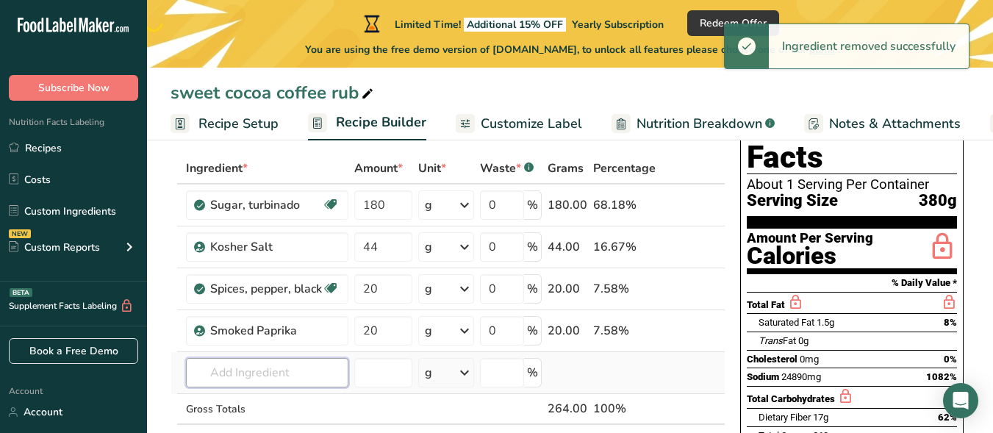
click at [276, 375] on input "text" at bounding box center [267, 372] width 162 height 29
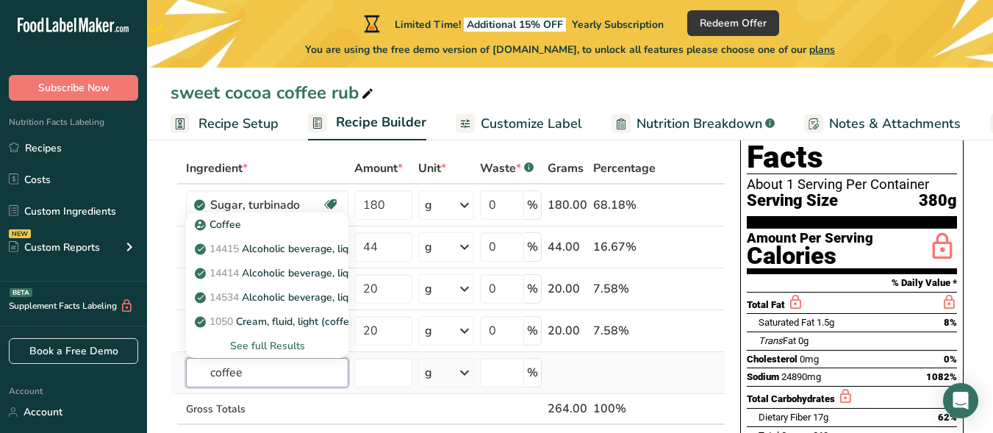
type input "coffee"
click at [262, 347] on div "See full Results" at bounding box center [267, 345] width 139 height 15
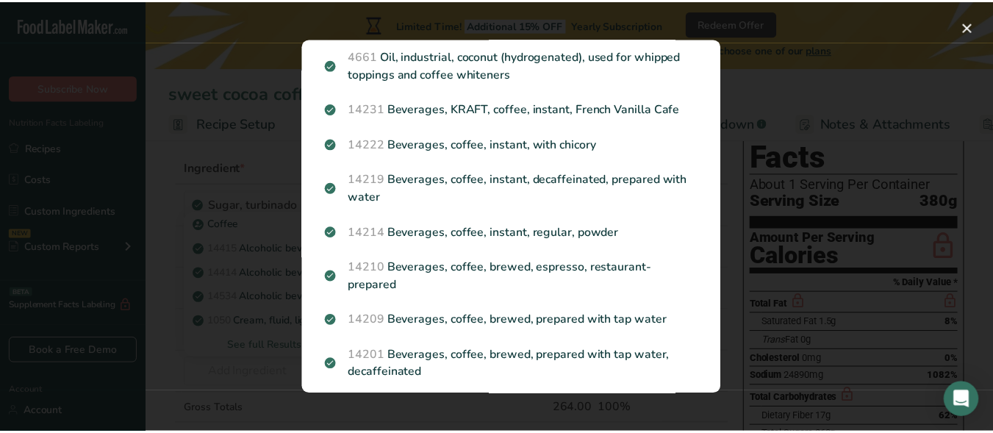
scroll to position [1175, 0]
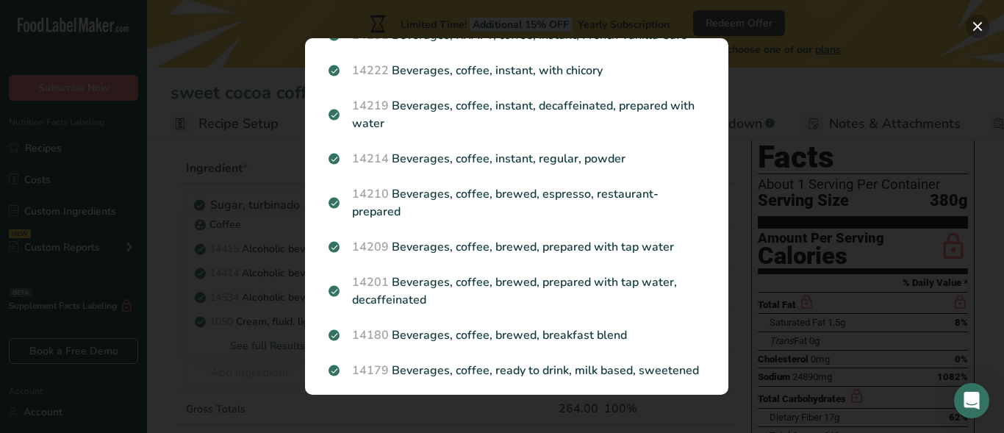
drag, startPoint x: 976, startPoint y: 26, endPoint x: 953, endPoint y: 25, distance: 23.6
click at [974, 26] on button "Search results modal" at bounding box center [977, 27] width 24 height 24
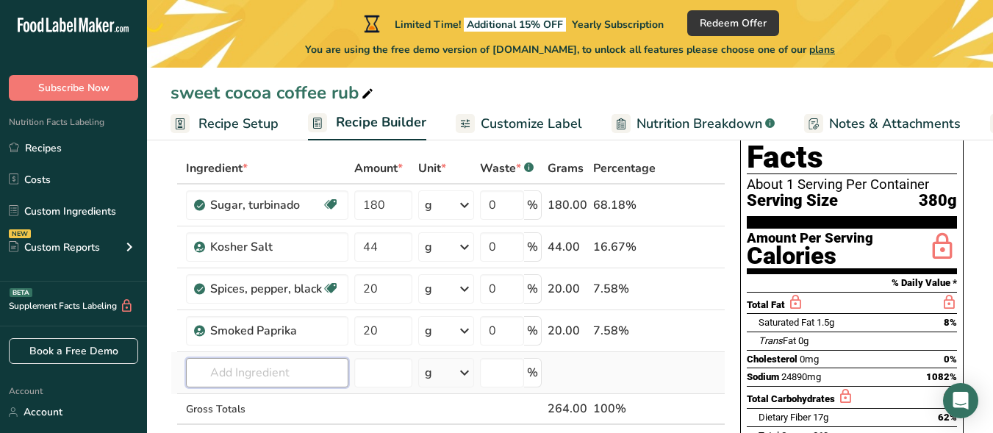
click at [302, 377] on input "text" at bounding box center [267, 372] width 162 height 29
type input "ground coffee"
click at [401, 374] on input "number" at bounding box center [383, 372] width 58 height 29
click at [269, 371] on input "text" at bounding box center [267, 372] width 162 height 29
type input "ground coffee"
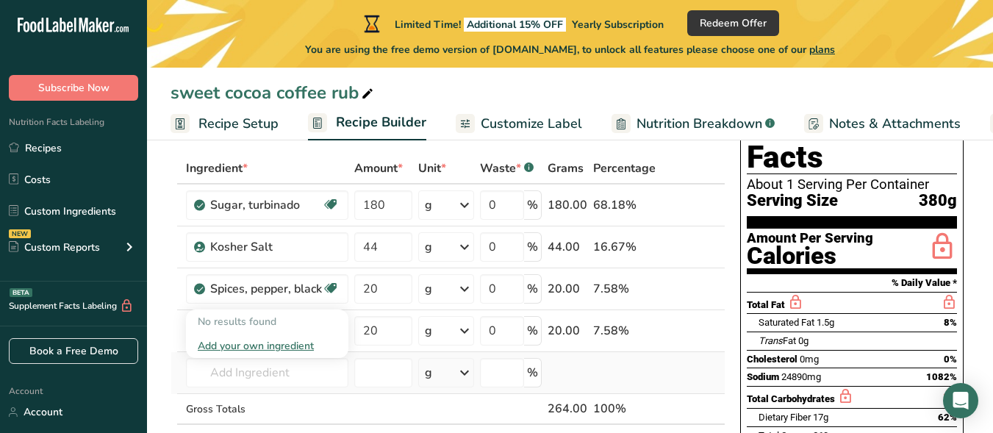
click at [259, 345] on div "Add your own ingredient" at bounding box center [267, 345] width 139 height 15
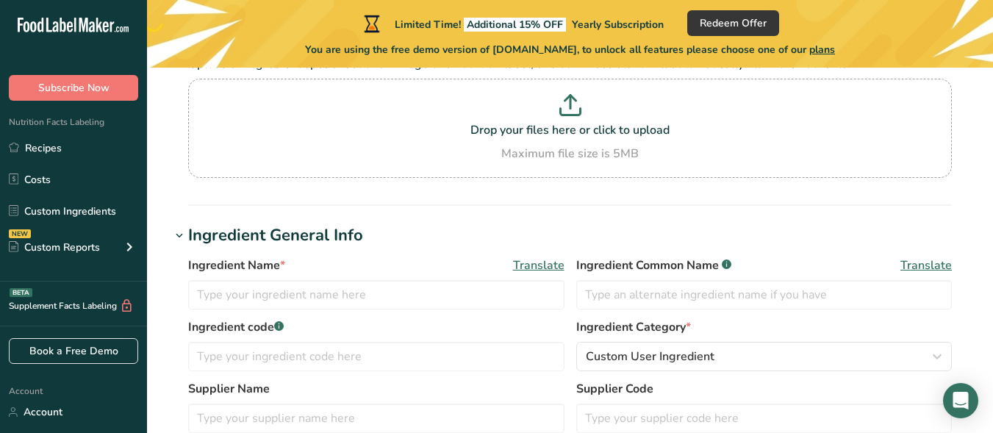
scroll to position [147, 0]
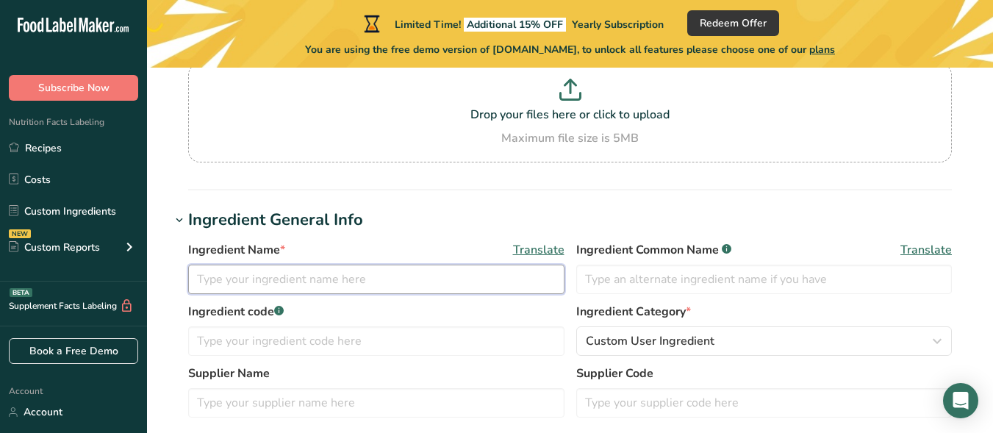
click at [313, 281] on input "text" at bounding box center [376, 278] width 376 height 29
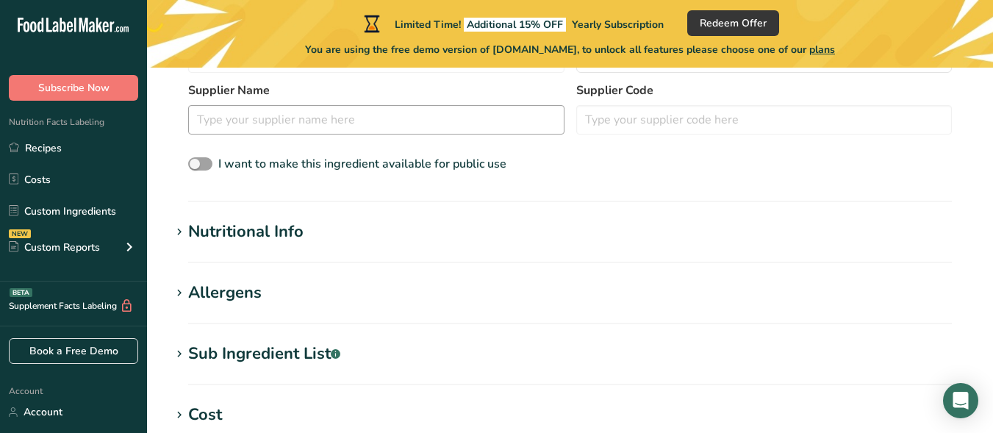
scroll to position [441, 0]
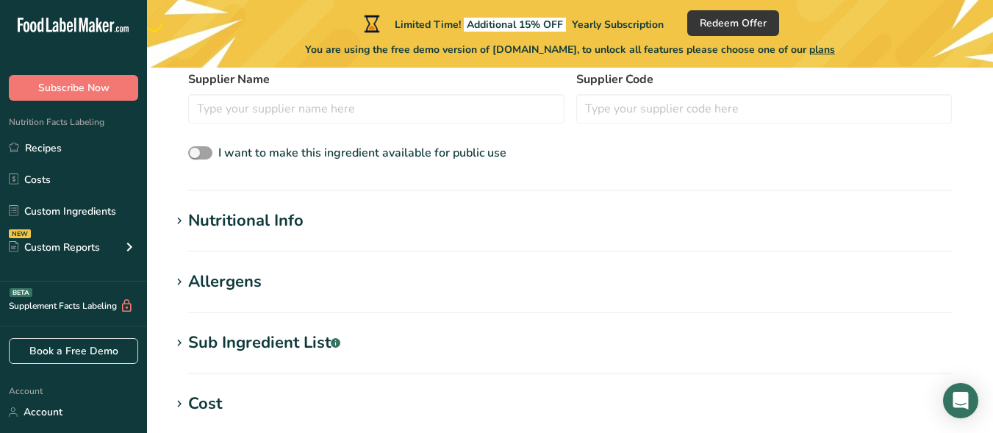
type input "ground coffee"
click at [280, 222] on div "Nutritional Info" at bounding box center [245, 221] width 115 height 24
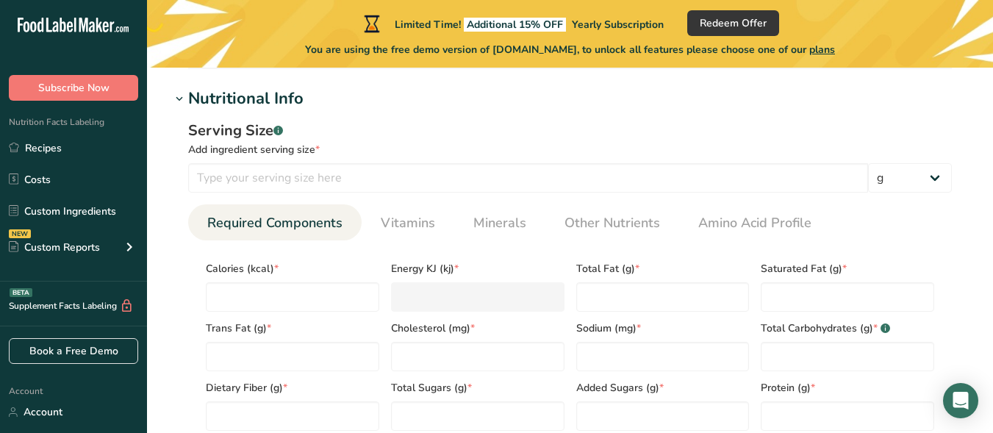
scroll to position [588, 0]
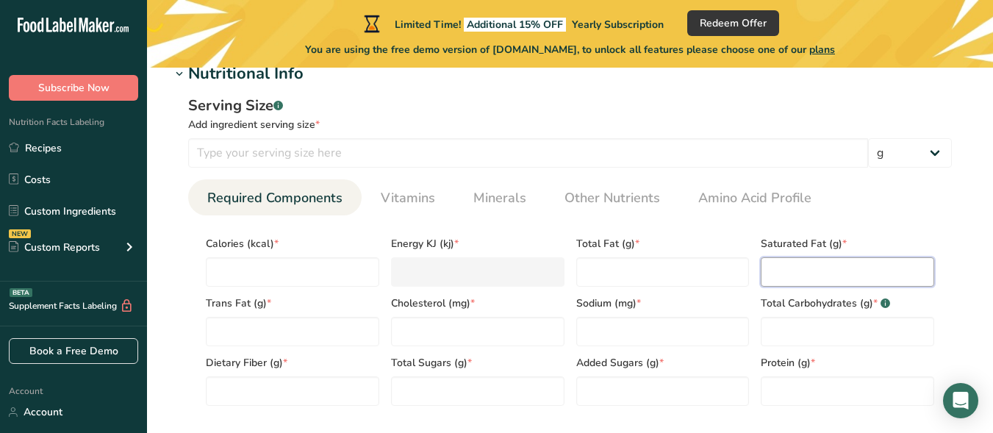
click at [784, 275] on Fat "number" at bounding box center [846, 271] width 173 height 29
type Fat "0"
click at [658, 269] on Fat "number" at bounding box center [662, 271] width 173 height 29
type Fat "0"
click at [646, 328] on input "number" at bounding box center [662, 331] width 173 height 29
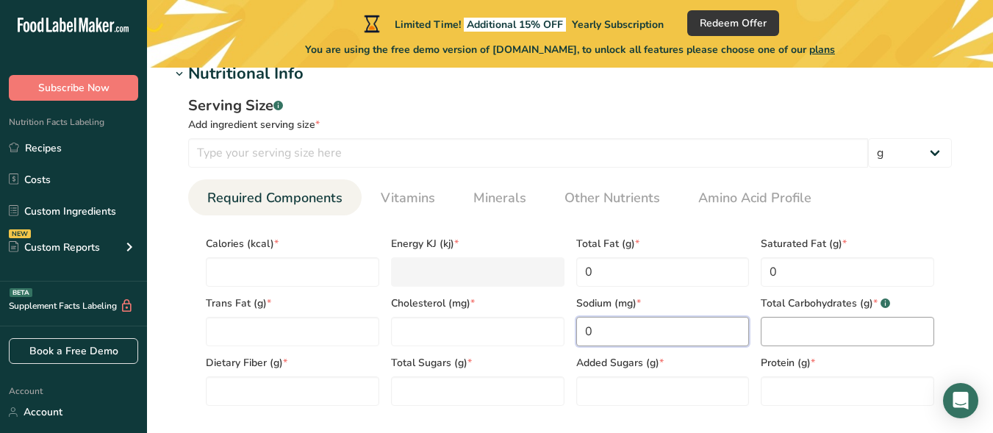
type input "0"
click at [810, 336] on Carbohydrates "number" at bounding box center [846, 331] width 173 height 29
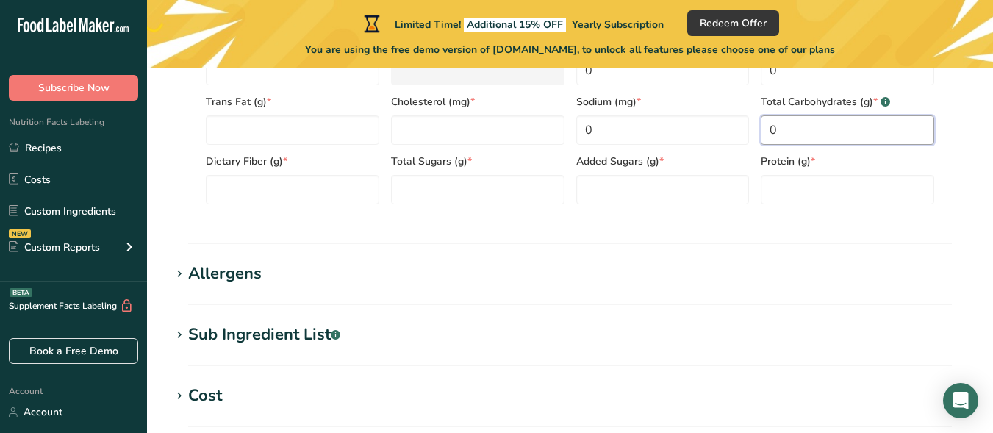
scroll to position [808, 0]
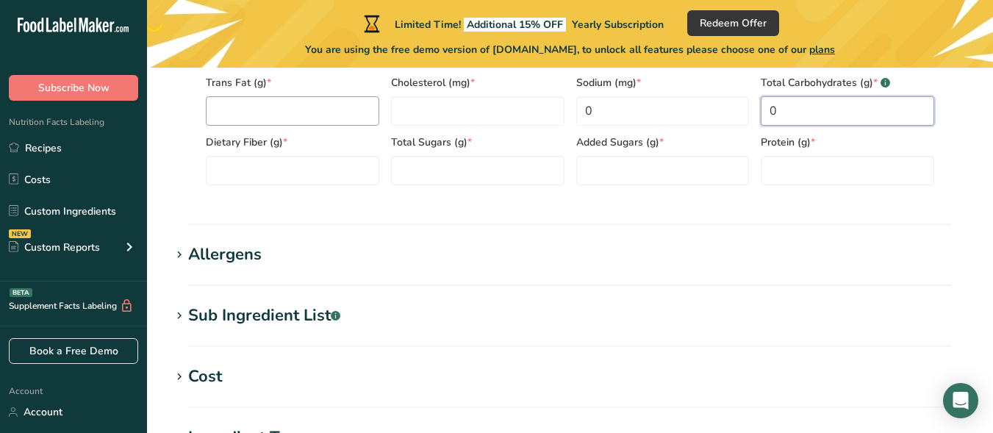
type Carbohydrates "0"
click at [300, 115] on Fat "number" at bounding box center [292, 110] width 173 height 29
type Fat "0"
click at [418, 107] on input "number" at bounding box center [477, 110] width 173 height 29
type input "0"
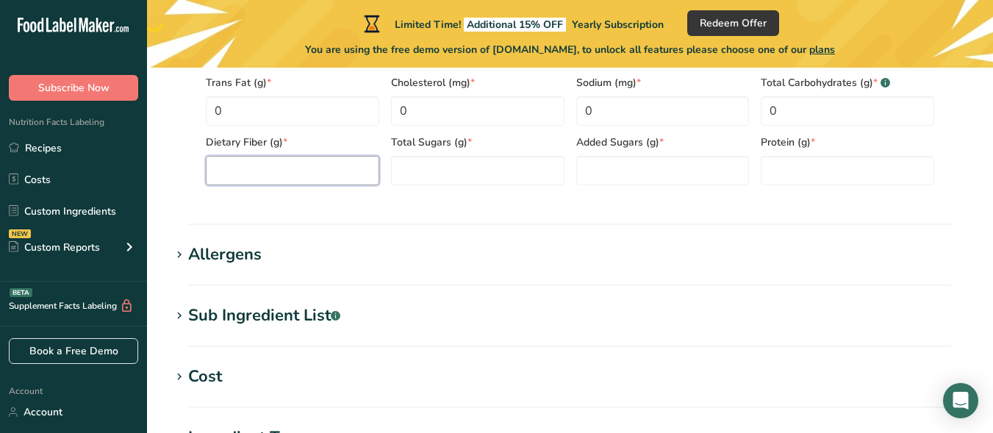
click at [292, 175] on Fiber "number" at bounding box center [292, 170] width 173 height 29
type Fiber "0"
click at [434, 171] on Sugars "number" at bounding box center [477, 170] width 173 height 29
type Sugars "0"
click at [711, 159] on Sugars "number" at bounding box center [662, 170] width 173 height 29
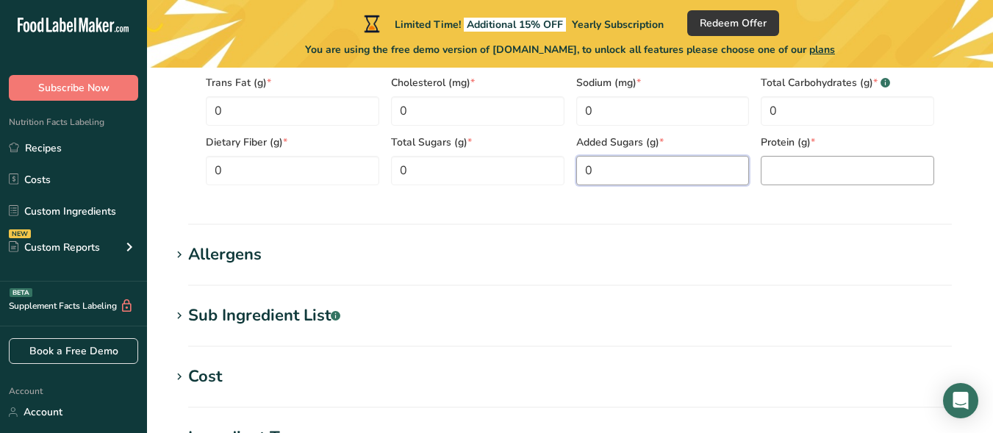
type Sugars "0"
click at [839, 179] on input "number" at bounding box center [846, 170] width 173 height 29
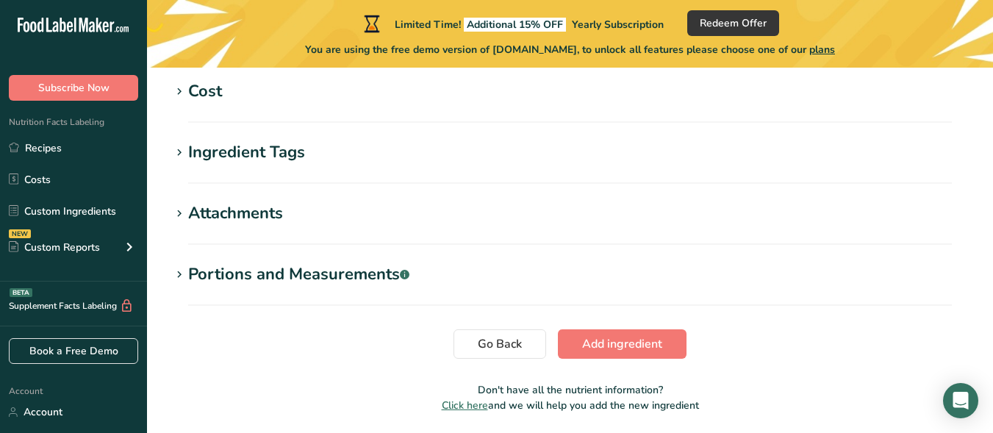
scroll to position [1144, 0]
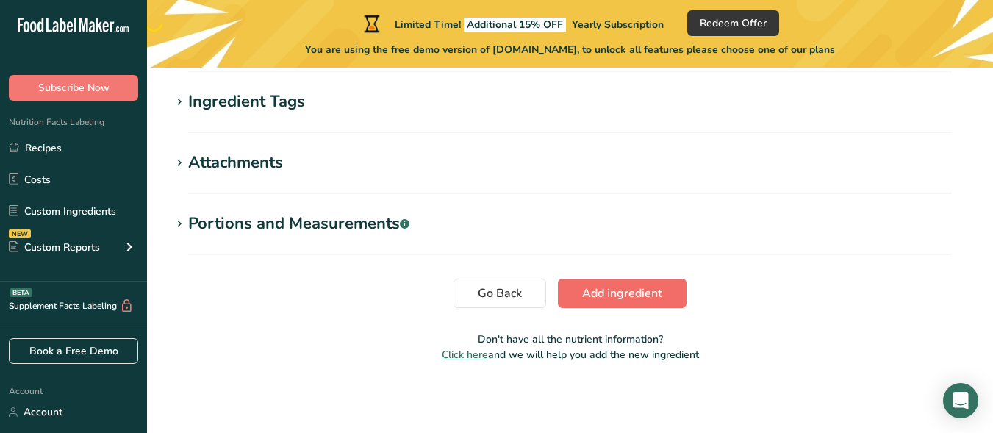
type input "0"
click at [634, 301] on span "Add ingredient" at bounding box center [622, 293] width 80 height 18
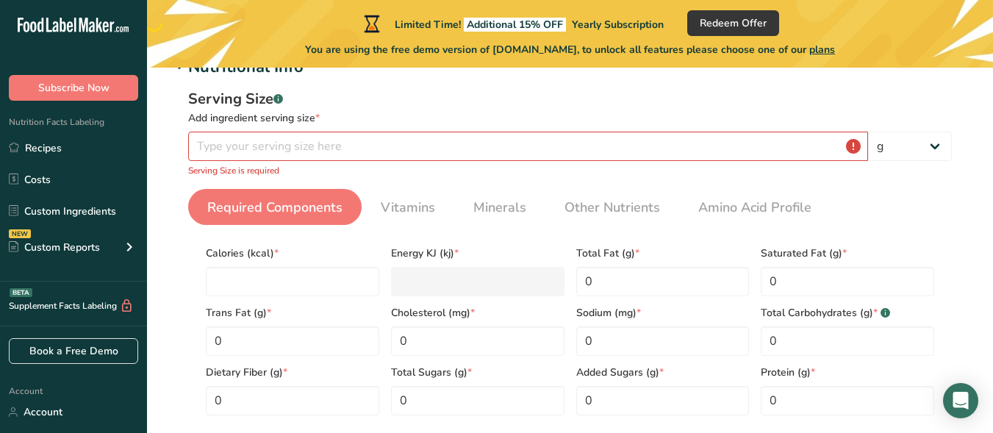
scroll to position [209, 0]
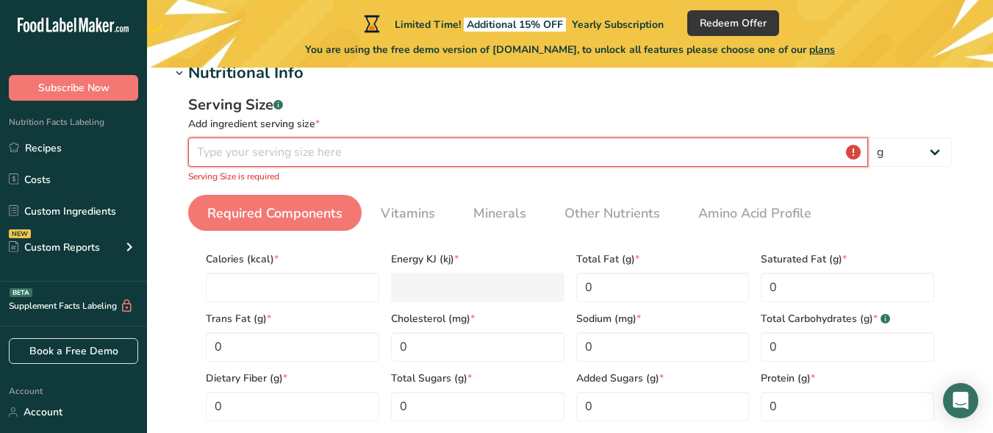
click at [275, 146] on input "number" at bounding box center [528, 151] width 680 height 29
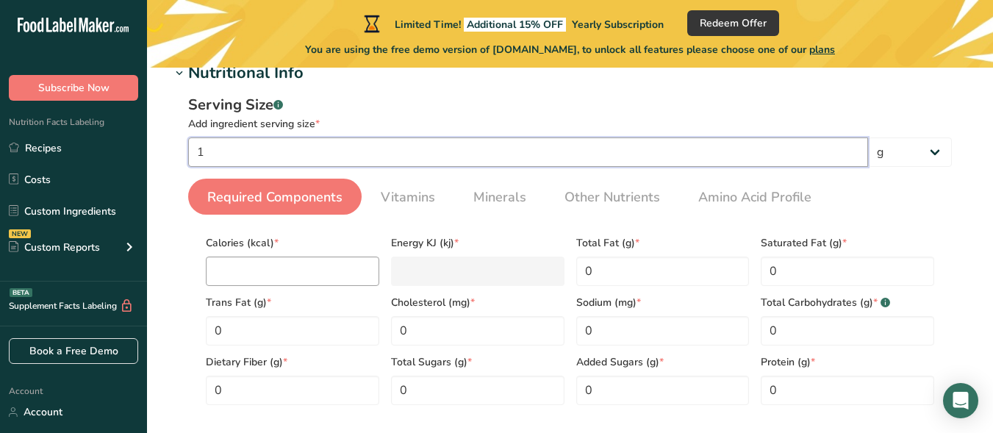
type input "1"
click at [333, 281] on input "number" at bounding box center [292, 270] width 173 height 29
type input "0"
type KJ "0"
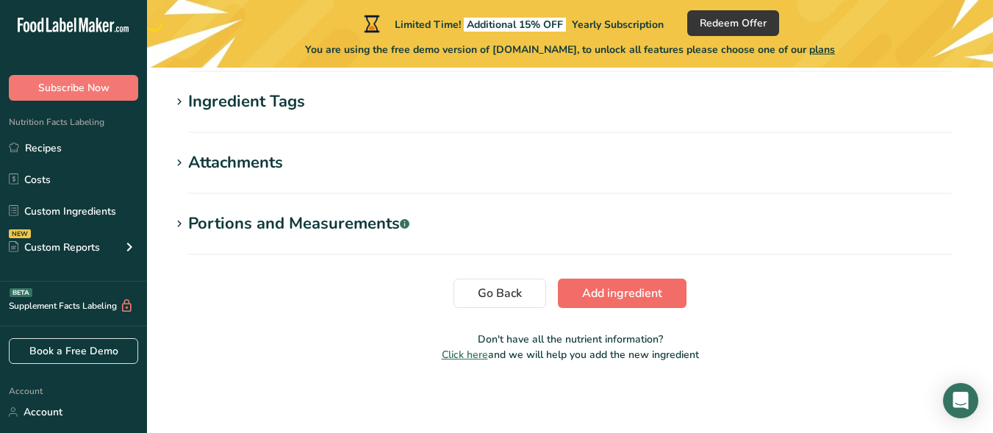
type input "0"
click at [571, 287] on button "Add ingredient" at bounding box center [622, 292] width 129 height 29
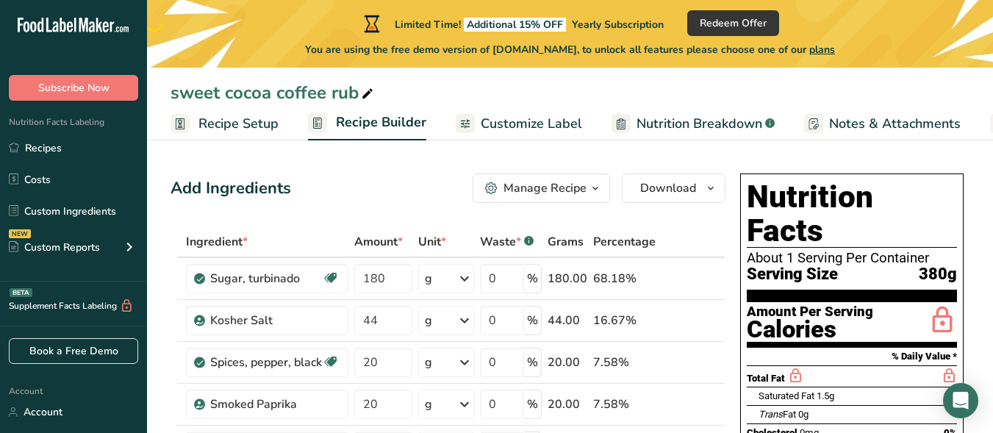
scroll to position [147, 0]
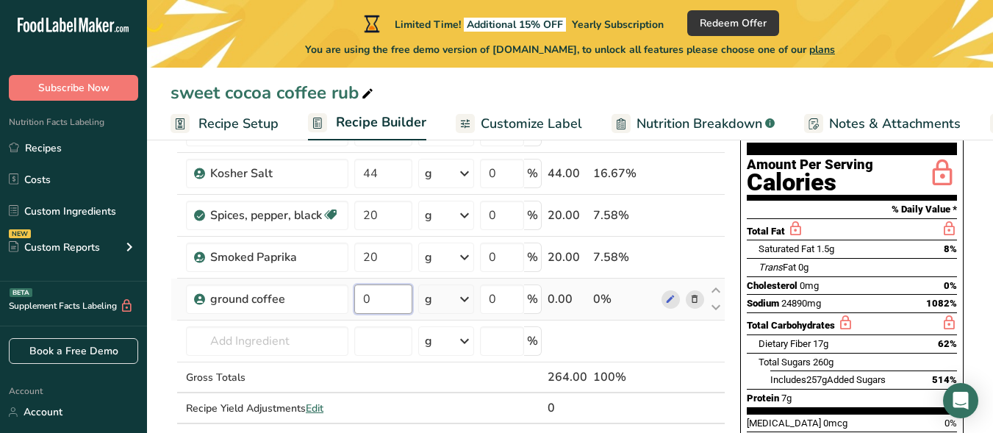
click at [396, 298] on input "0" at bounding box center [383, 298] width 58 height 29
type input "10"
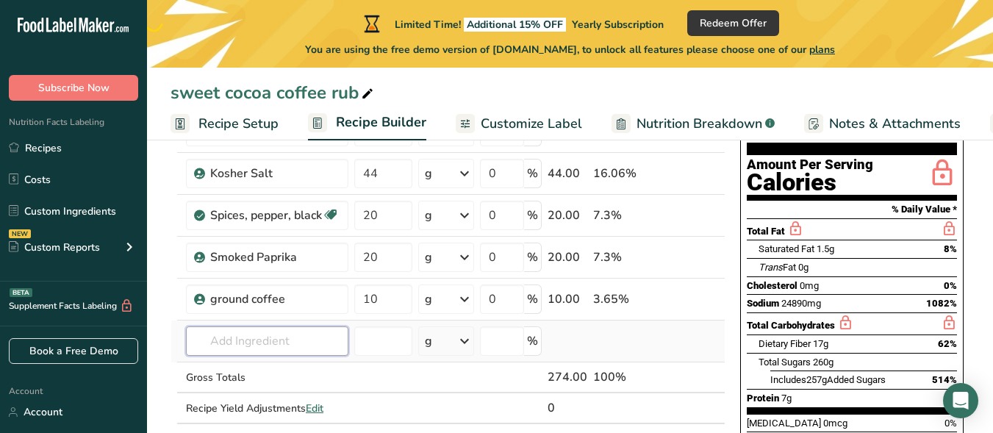
click at [283, 345] on div "Ingredient * Amount * Unit * Waste * .a-a{fill:#347362;}.b-a{fill:#fff;} Grams …" at bounding box center [447, 266] width 555 height 375
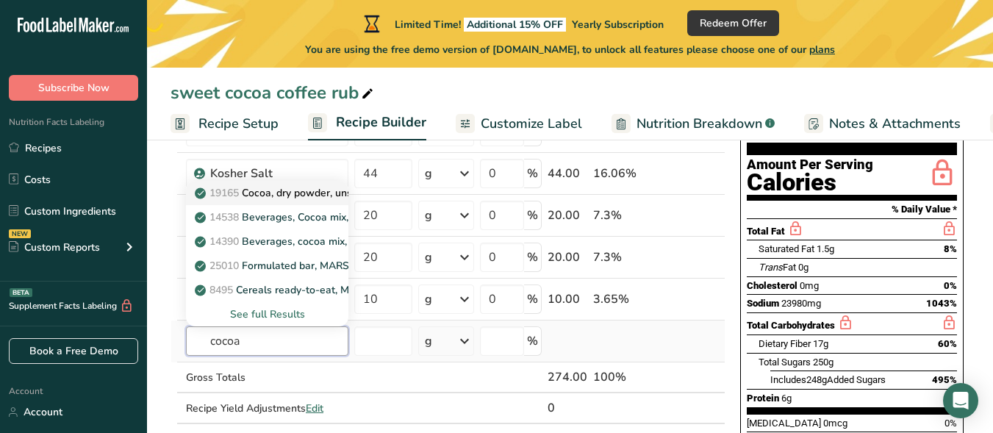
type input "cocoa"
click at [312, 194] on p "19165 Cocoa, dry powder, unsweetened" at bounding box center [299, 192] width 202 height 15
type input "Cocoa, dry powder, unsweetened"
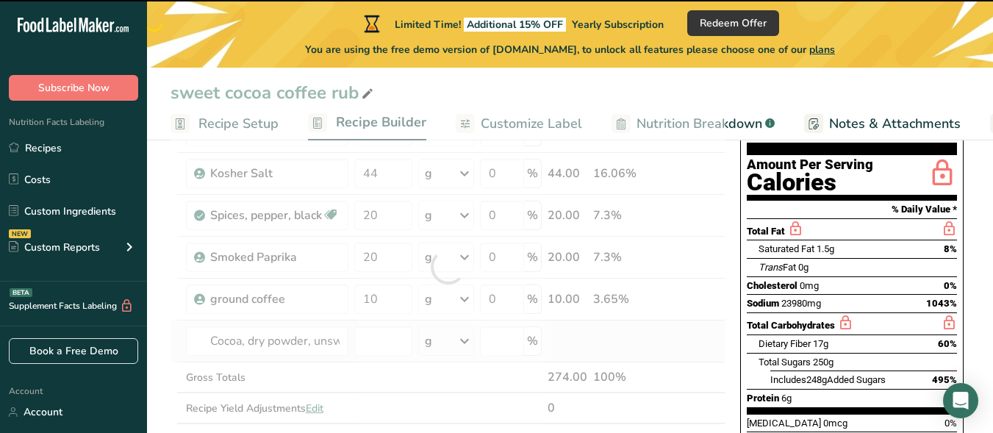
type input "0"
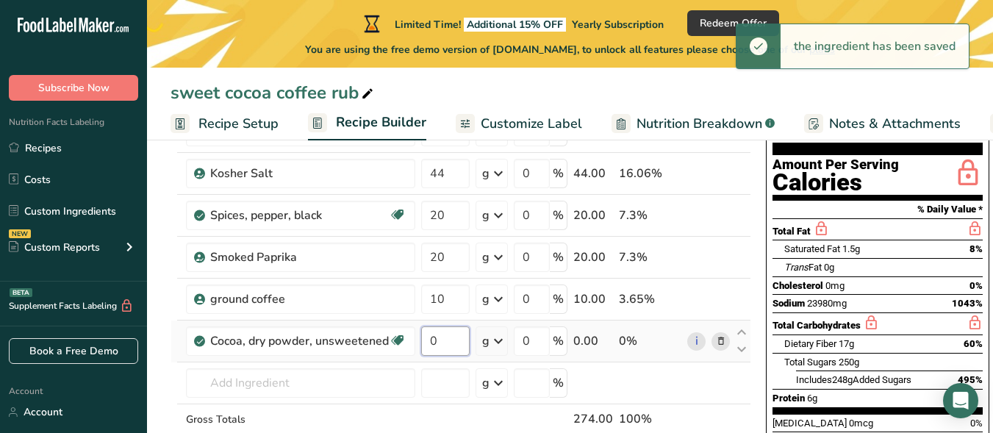
click at [443, 330] on input "0" at bounding box center [445, 340] width 48 height 29
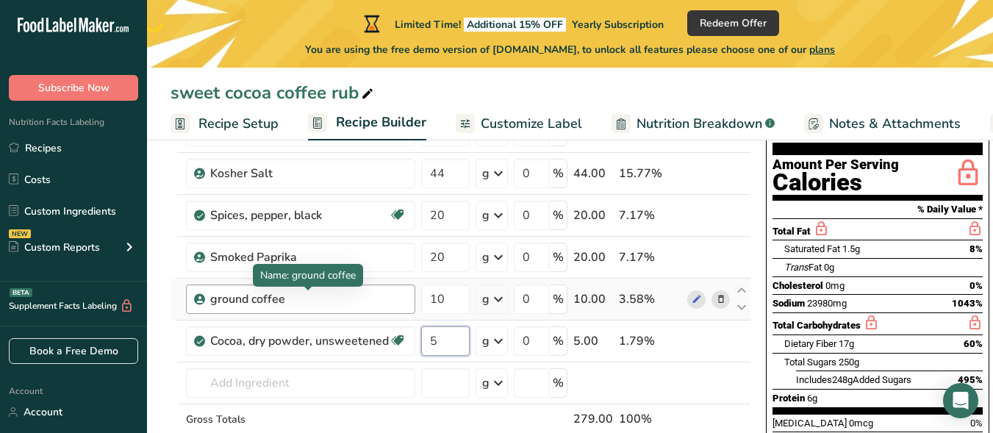
scroll to position [220, 0]
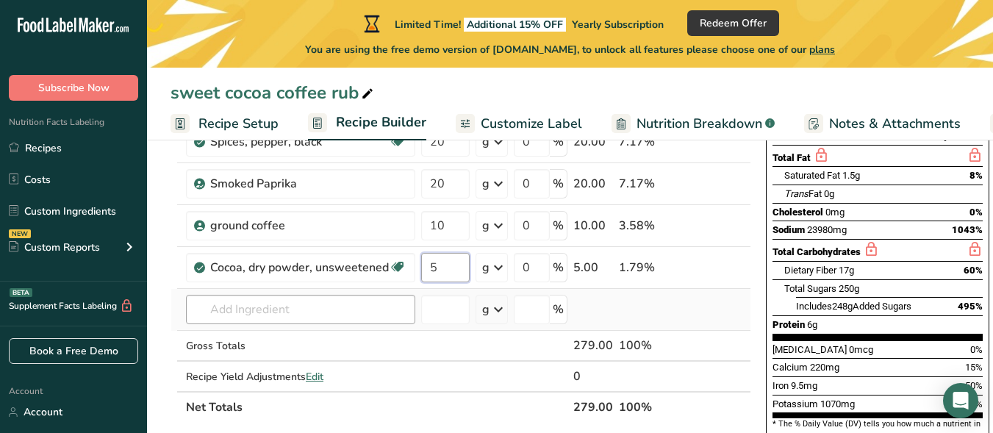
type input "5"
click at [348, 312] on div "Ingredient * Amount * Unit * Waste * .a-a{fill:#347362;}.b-a{fill:#fff;} Grams …" at bounding box center [460, 214] width 580 height 417
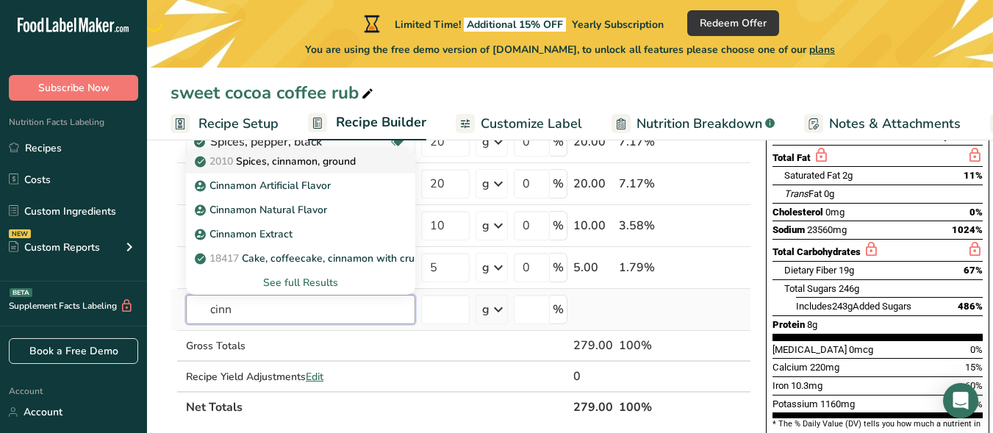
type input "cinn"
click at [309, 162] on p "2010 Spices, cinnamon, ground" at bounding box center [277, 161] width 158 height 15
type input "Spices, cinnamon, ground"
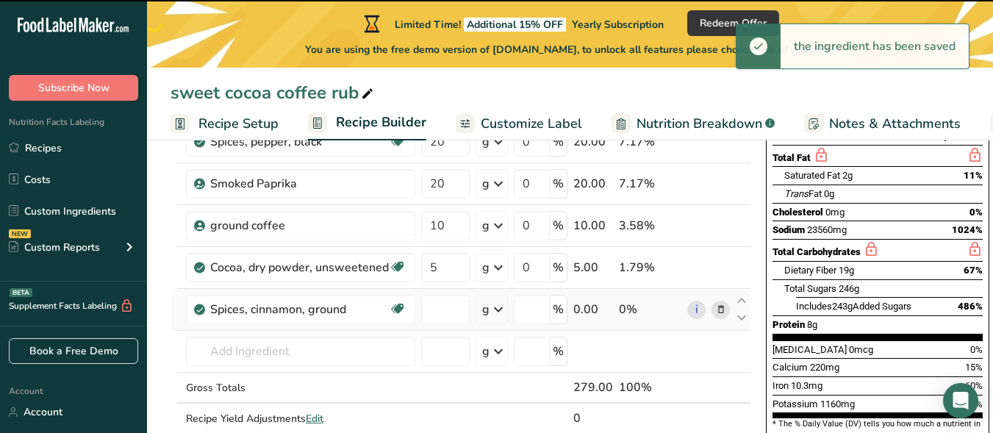
type input "0"
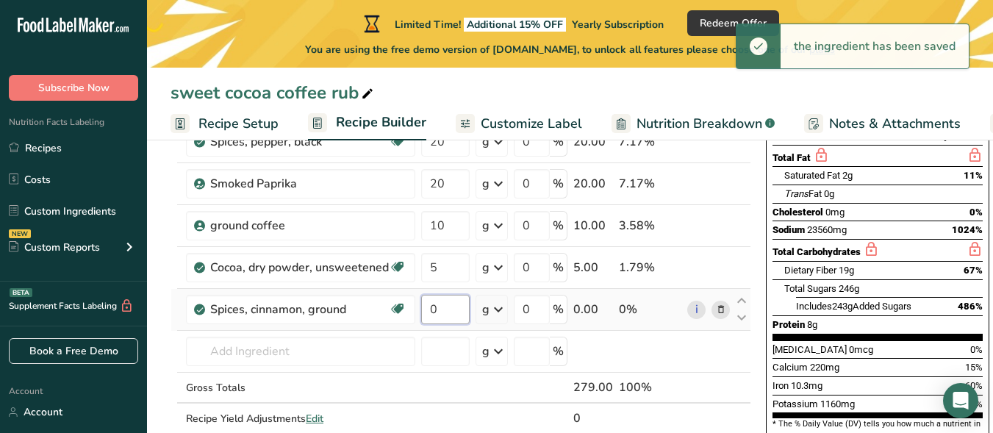
click at [443, 311] on input "0" at bounding box center [445, 309] width 48 height 29
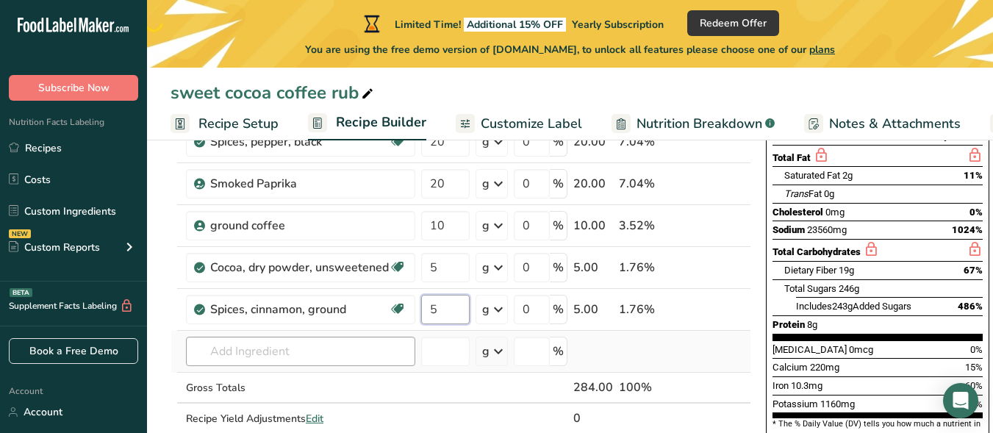
type input "5"
click at [253, 355] on div "Ingredient * Amount * Unit * Waste * .a-a{fill:#347362;}.b-a{fill:#fff;} Grams …" at bounding box center [460, 235] width 580 height 458
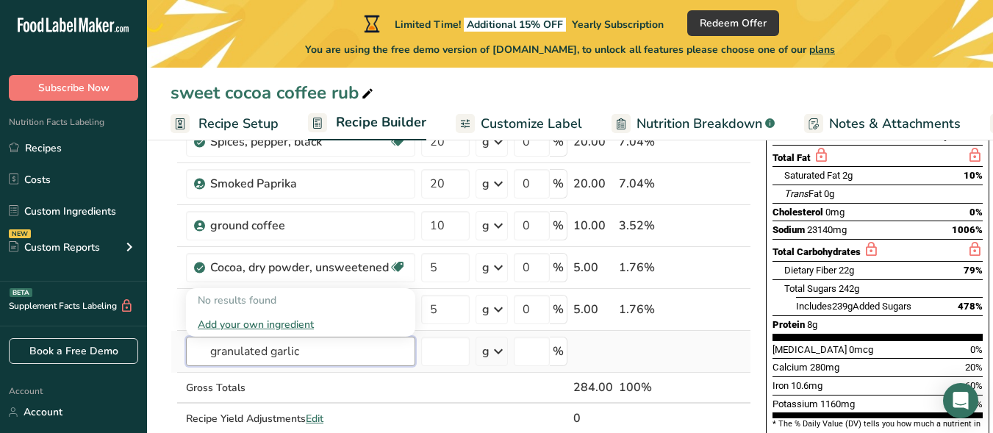
click at [268, 355] on input "granulated garlic" at bounding box center [300, 350] width 229 height 29
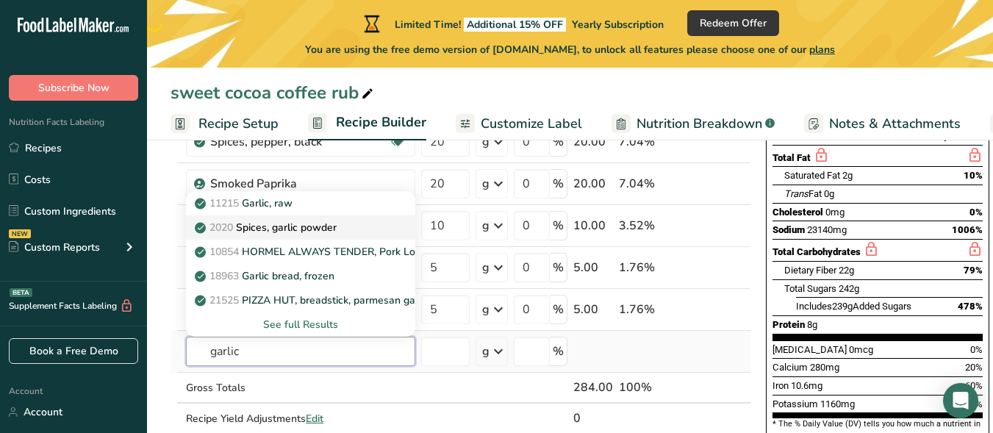
type input "garlic"
click at [321, 223] on p "2020 Spices, garlic powder" at bounding box center [267, 227] width 139 height 15
type input "Spices, garlic powder"
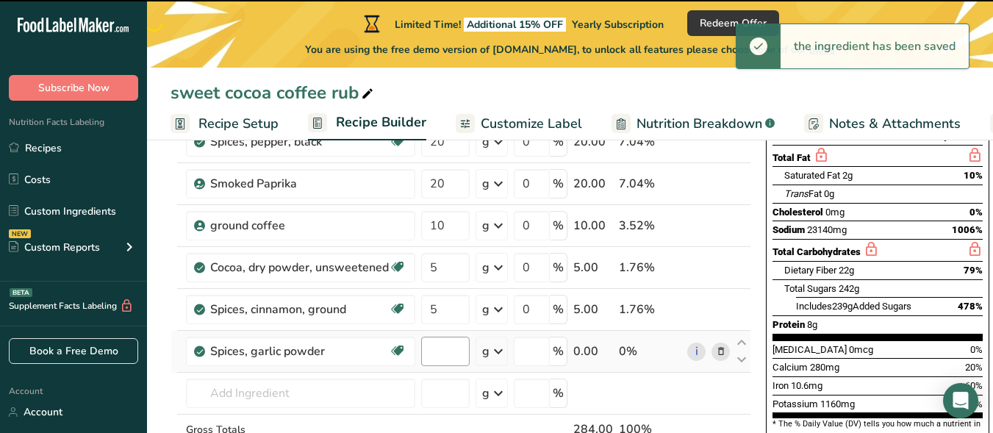
type input "0"
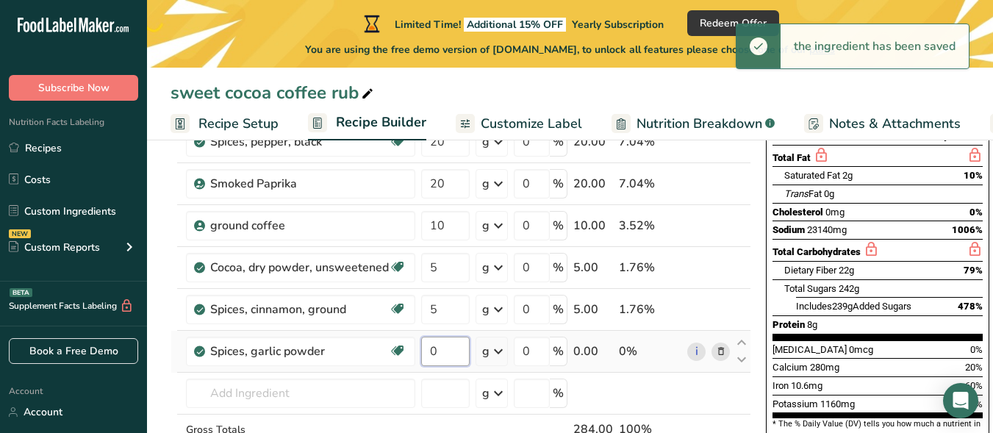
click at [446, 359] on input "0" at bounding box center [445, 350] width 48 height 29
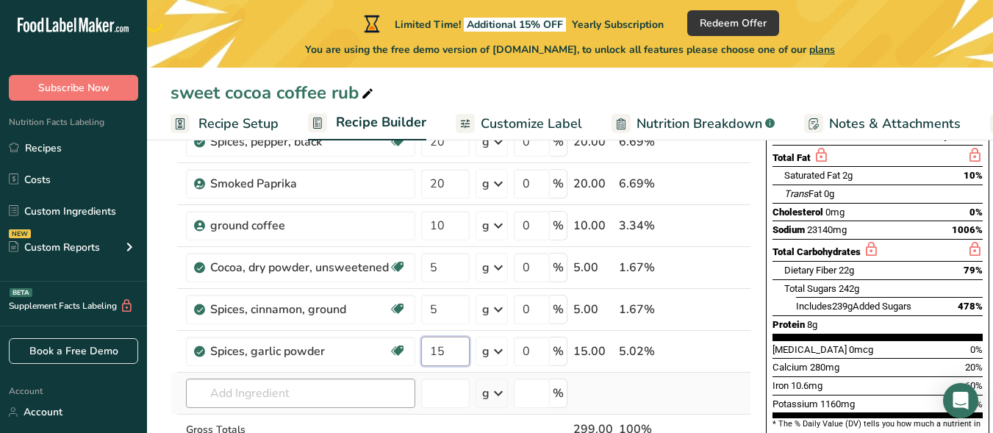
type input "15"
click at [275, 386] on div "Ingredient * Amount * Unit * Waste * .a-a{fill:#347362;}.b-a{fill:#fff;} Grams …" at bounding box center [460, 256] width 580 height 500
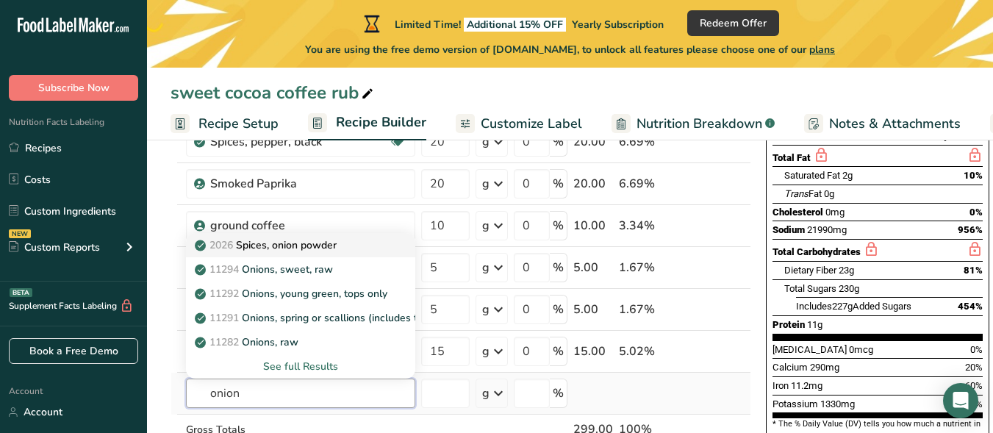
type input "onion"
click at [289, 241] on p "2026 Spices, onion powder" at bounding box center [267, 244] width 139 height 15
type input "Spices, onion powder"
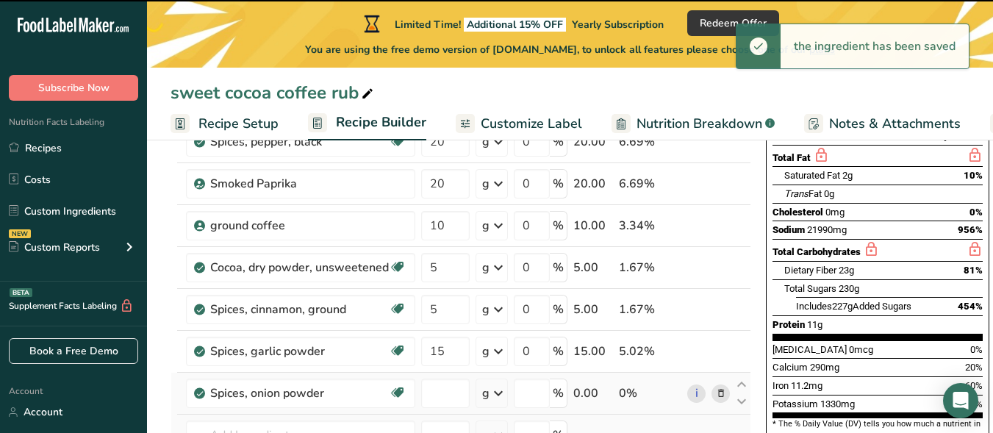
type input "0"
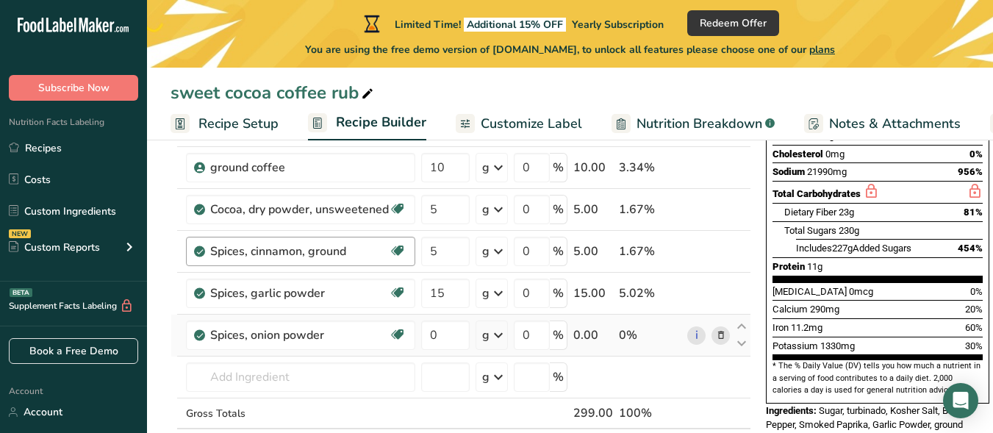
scroll to position [294, 0]
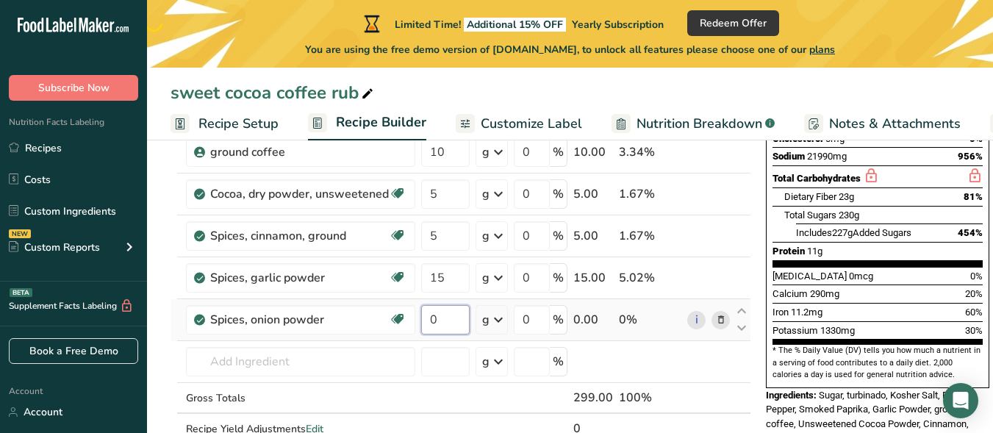
click at [433, 317] on input "0" at bounding box center [445, 319] width 48 height 29
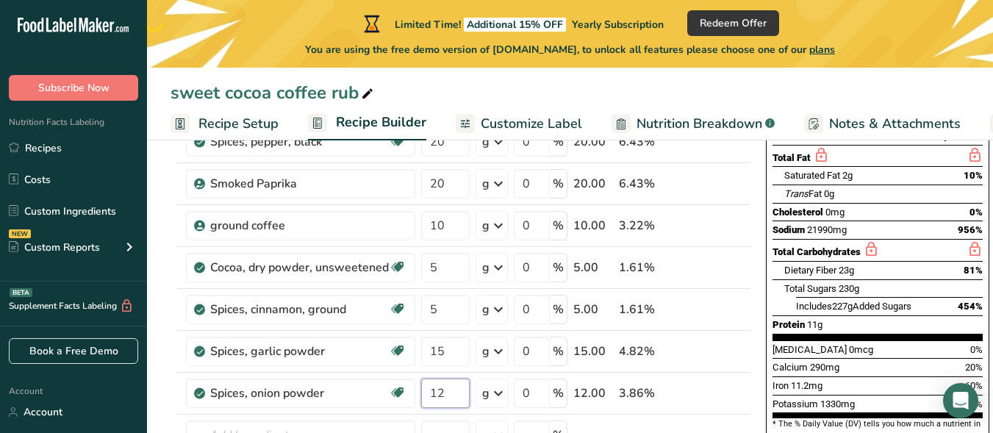
type input "12"
click at [698, 118] on span "Nutrition Breakdown" at bounding box center [699, 124] width 126 height 20
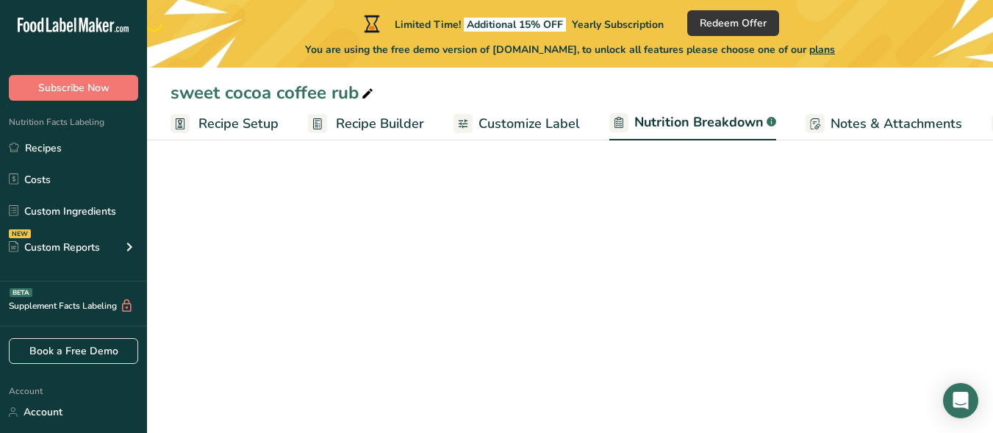
scroll to position [0, 137]
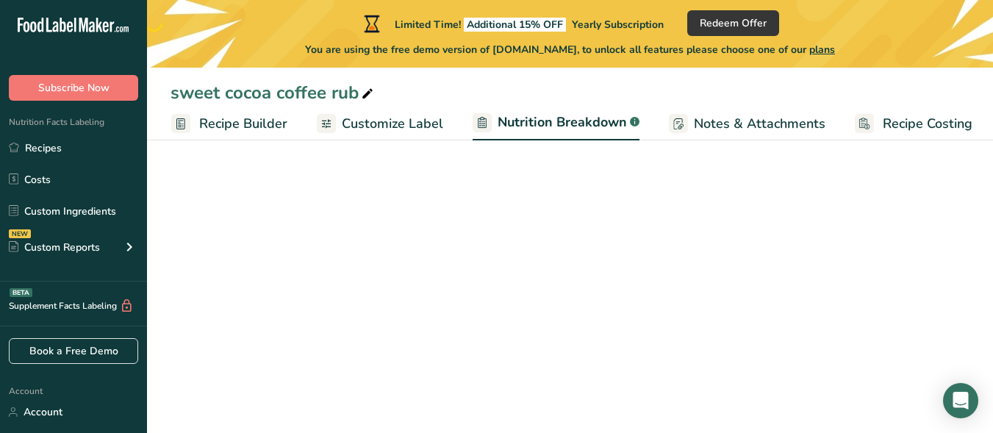
select select "Calories"
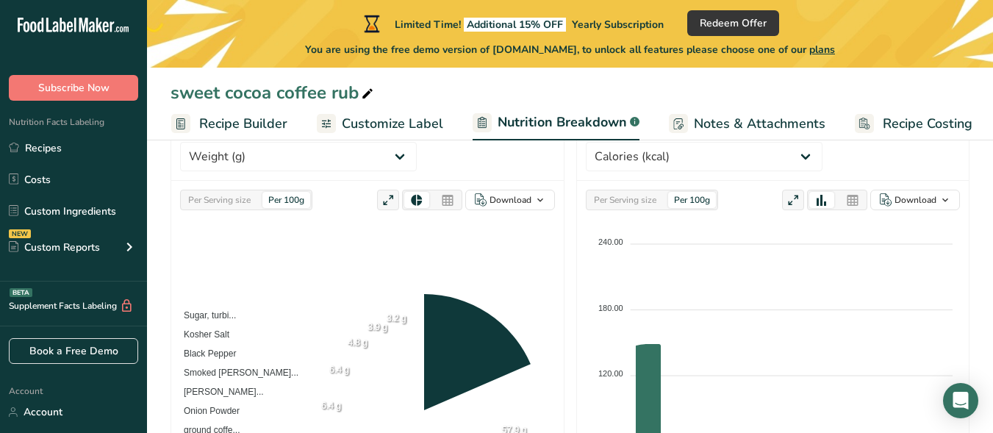
scroll to position [0, 139]
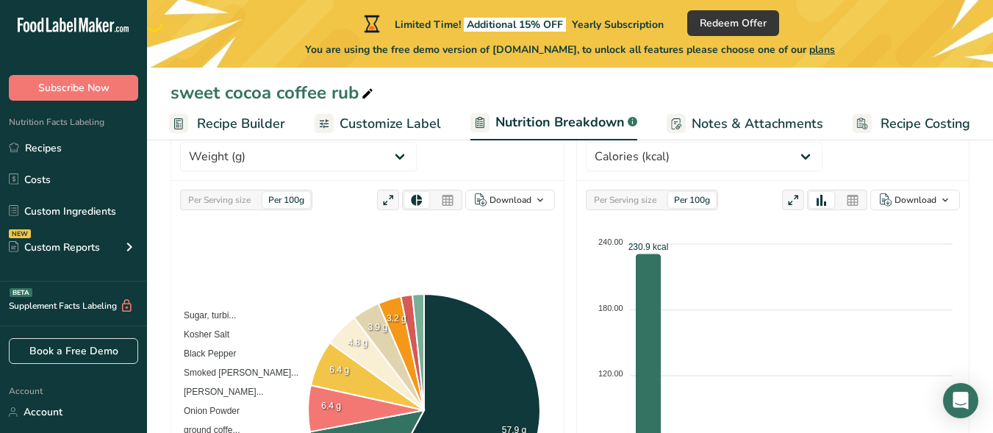
click at [417, 126] on span "Customize Label" at bounding box center [389, 124] width 101 height 20
